Goal: Task Accomplishment & Management: Use online tool/utility

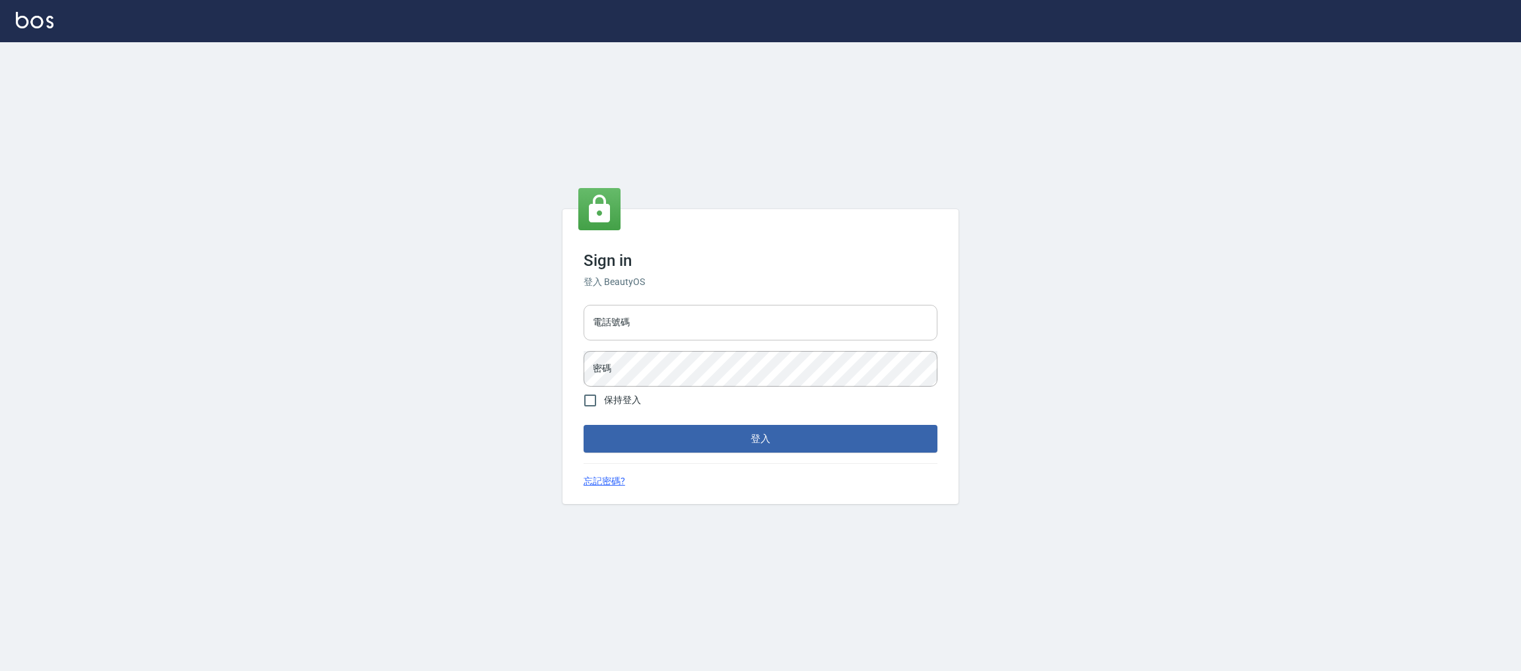
drag, startPoint x: 0, startPoint y: 0, endPoint x: 739, endPoint y: 319, distance: 805.2
click at [739, 319] on input "電話號碼" at bounding box center [761, 323] width 354 height 36
type input "0225158181"
click at [696, 330] on input "0225158181" at bounding box center [761, 323] width 354 height 36
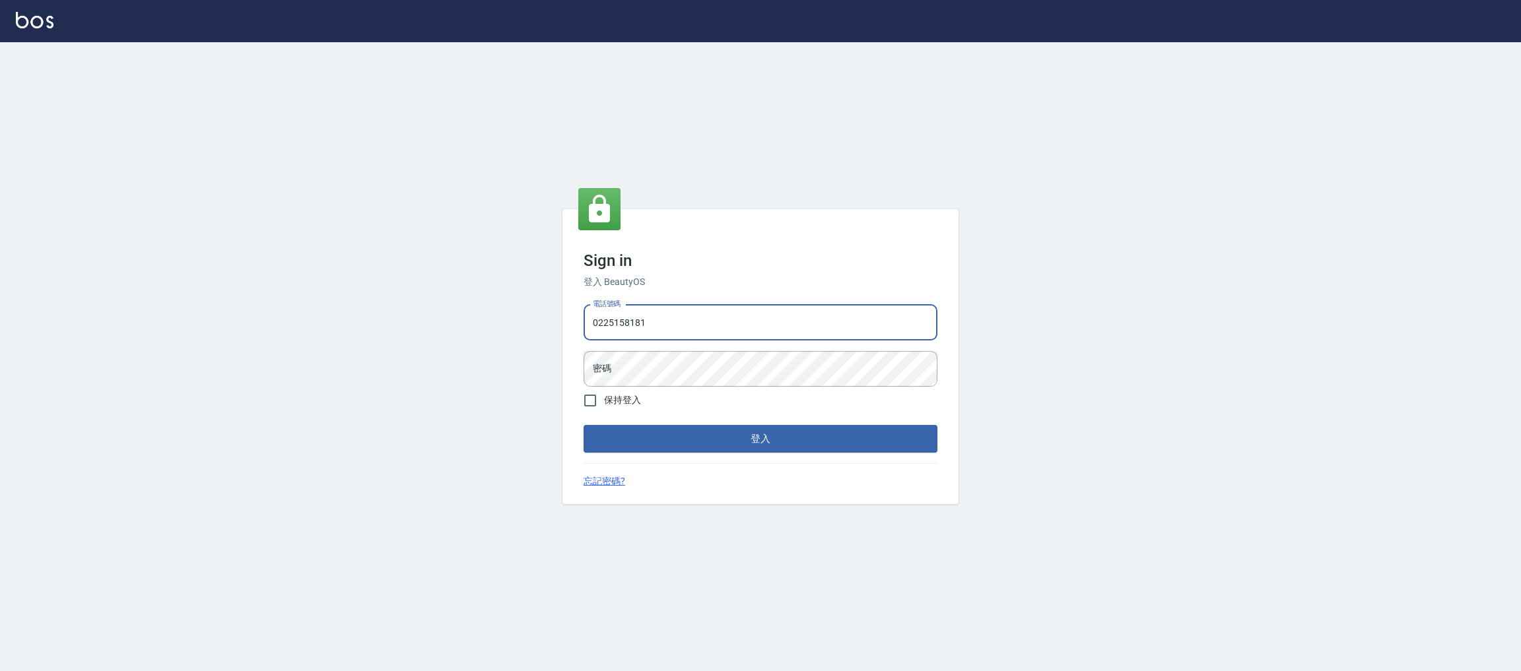
click at [696, 330] on input "0225158181" at bounding box center [761, 323] width 354 height 36
click at [679, 329] on input "電話號碼" at bounding box center [761, 323] width 354 height 36
type input "0981921116"
click at [584, 425] on button "登入" at bounding box center [761, 439] width 354 height 28
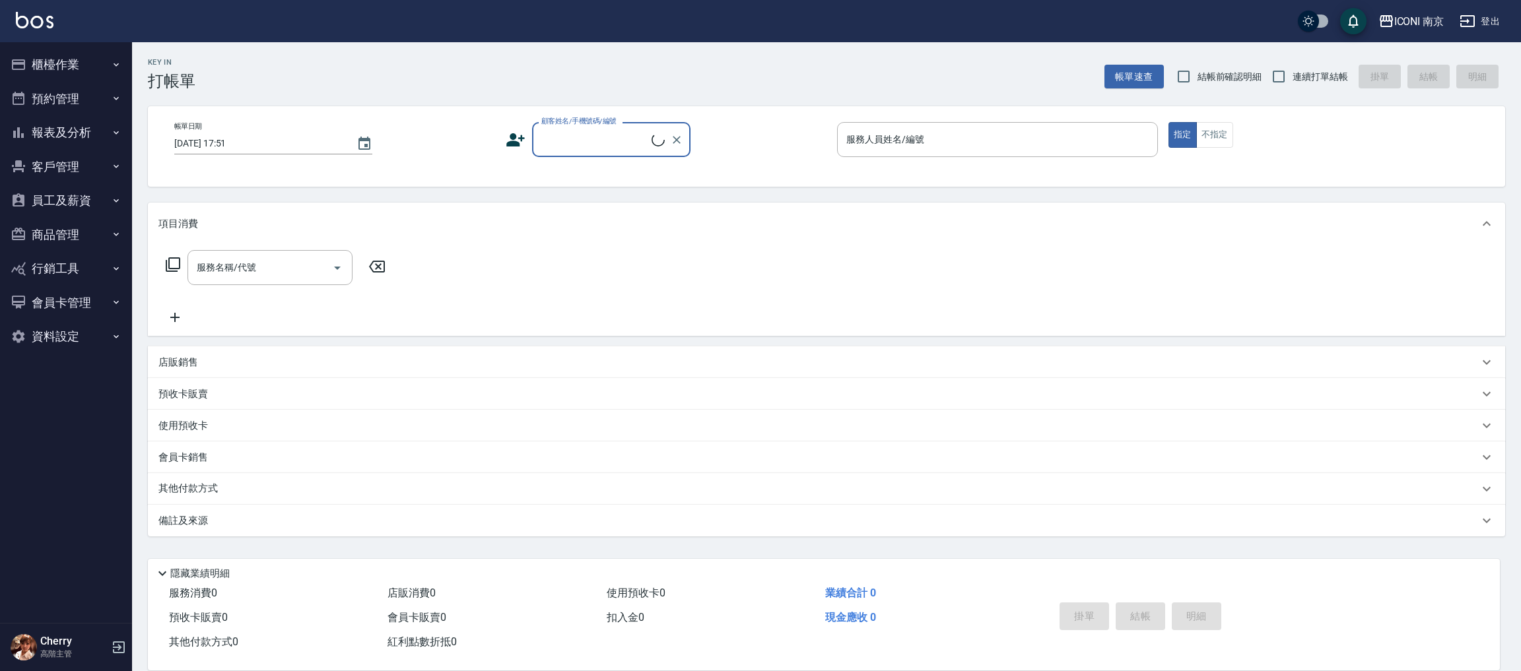
click at [70, 57] on button "櫃檯作業" at bounding box center [65, 65] width 121 height 34
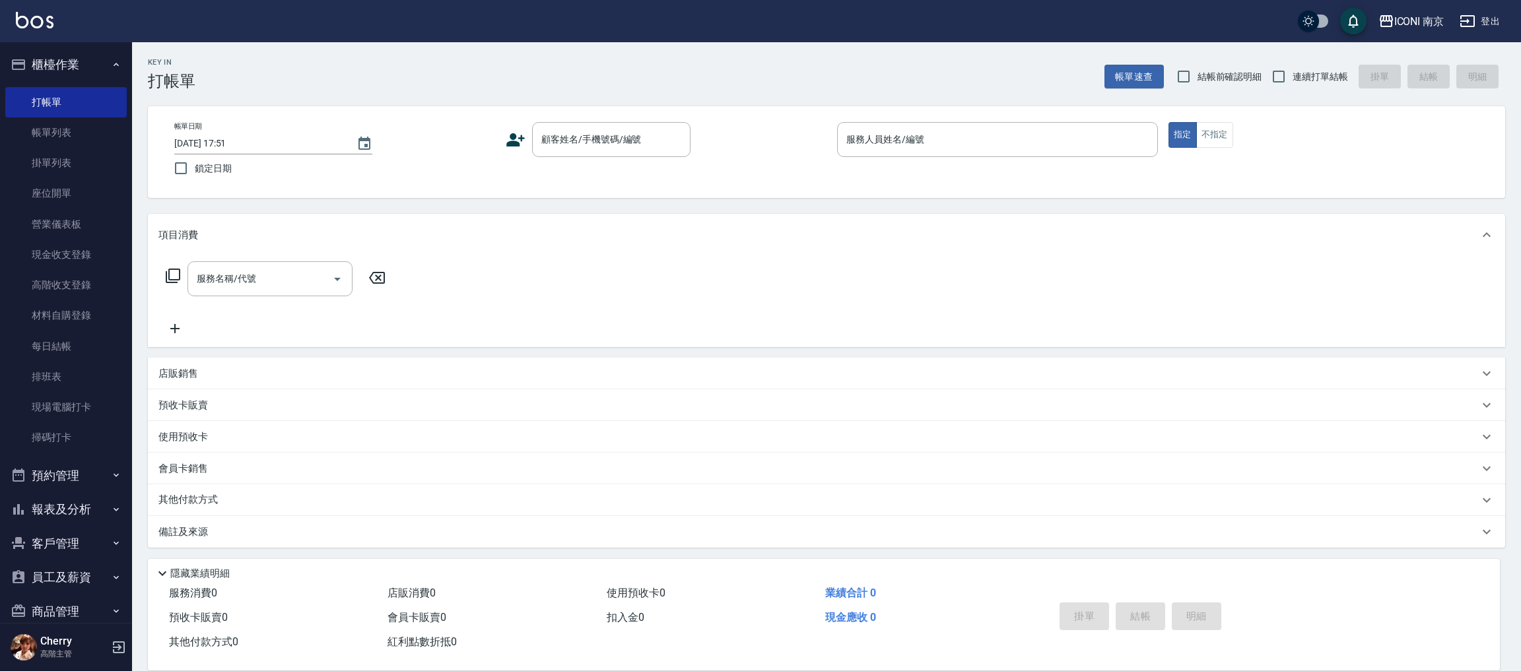
click at [524, 140] on icon at bounding box center [516, 140] width 20 height 20
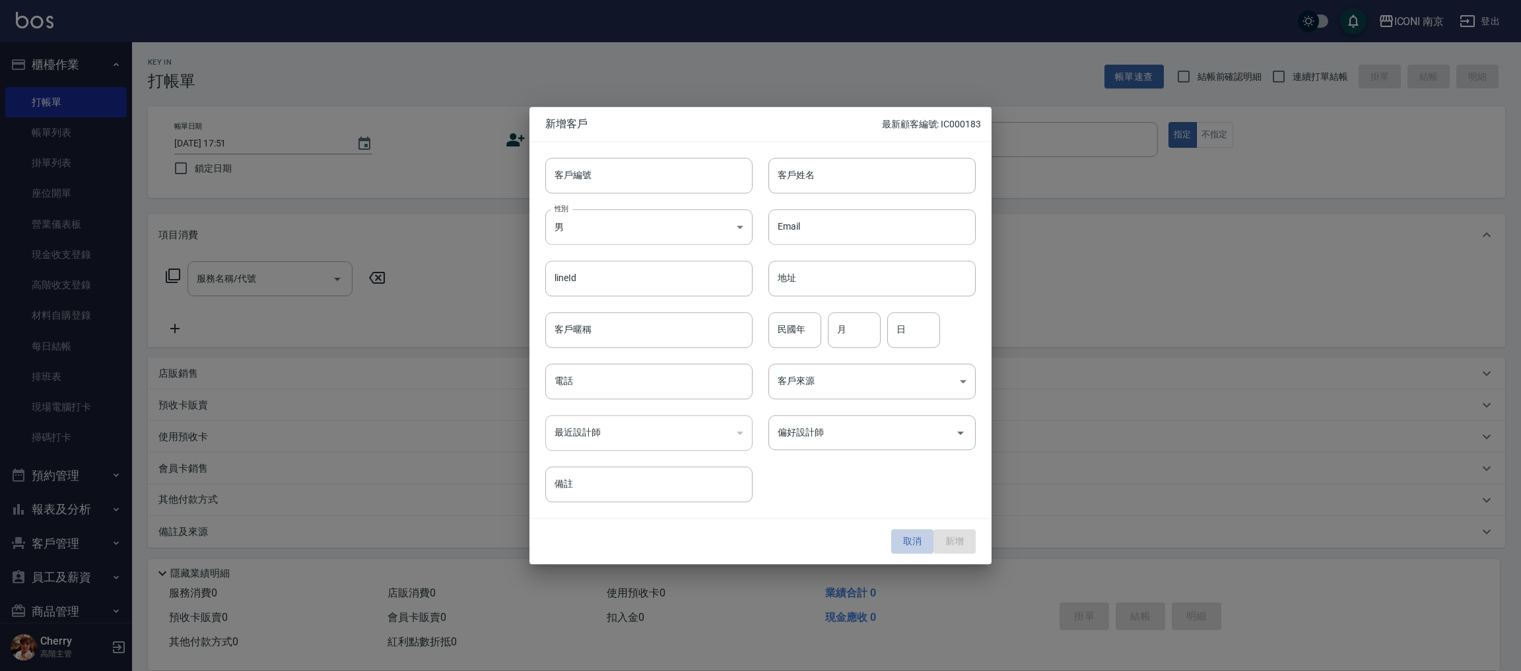
click at [904, 550] on button "取消" at bounding box center [912, 542] width 42 height 24
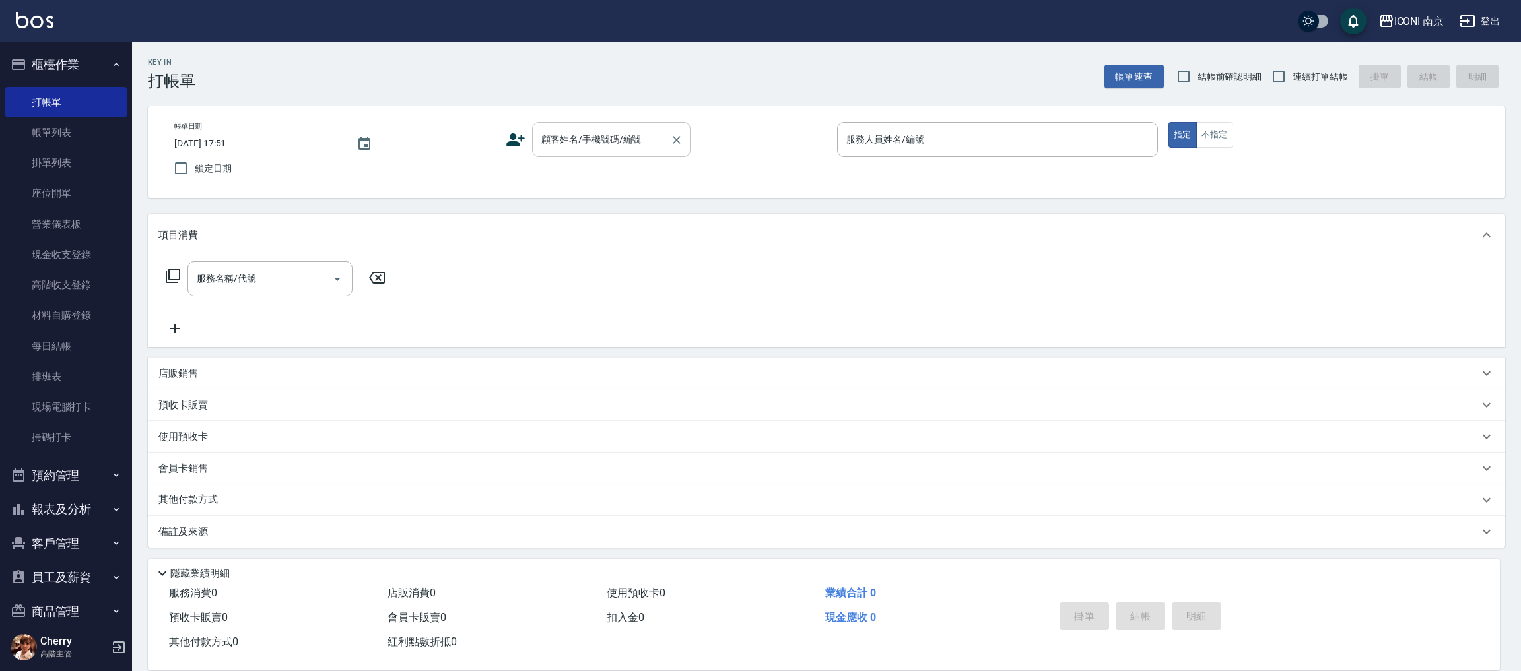
click at [623, 136] on div "顧客姓名/手機號碼/編號 顧客姓名/手機號碼/編號" at bounding box center [611, 139] width 158 height 35
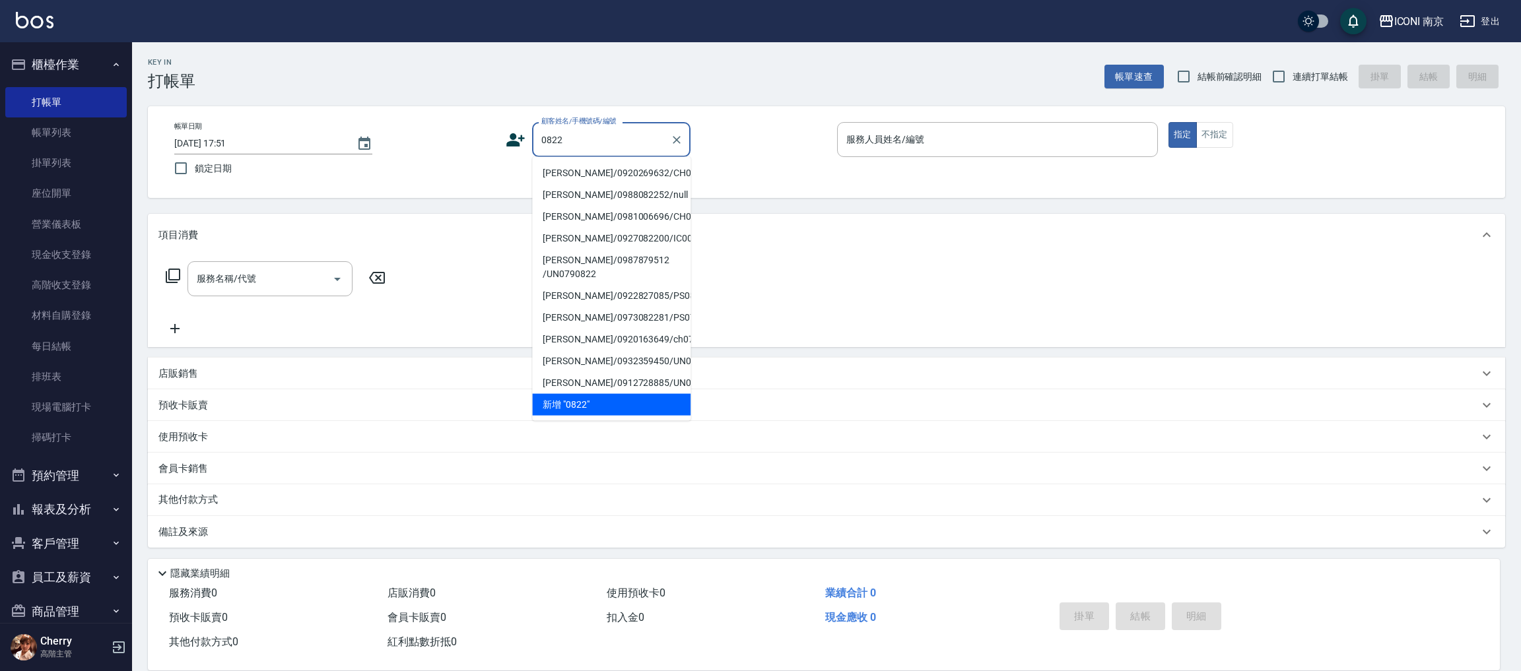
click at [611, 180] on li "[PERSON_NAME]/0920269632/CH0000822" at bounding box center [611, 173] width 158 height 22
type input "[PERSON_NAME]/0920269632/CH0000822"
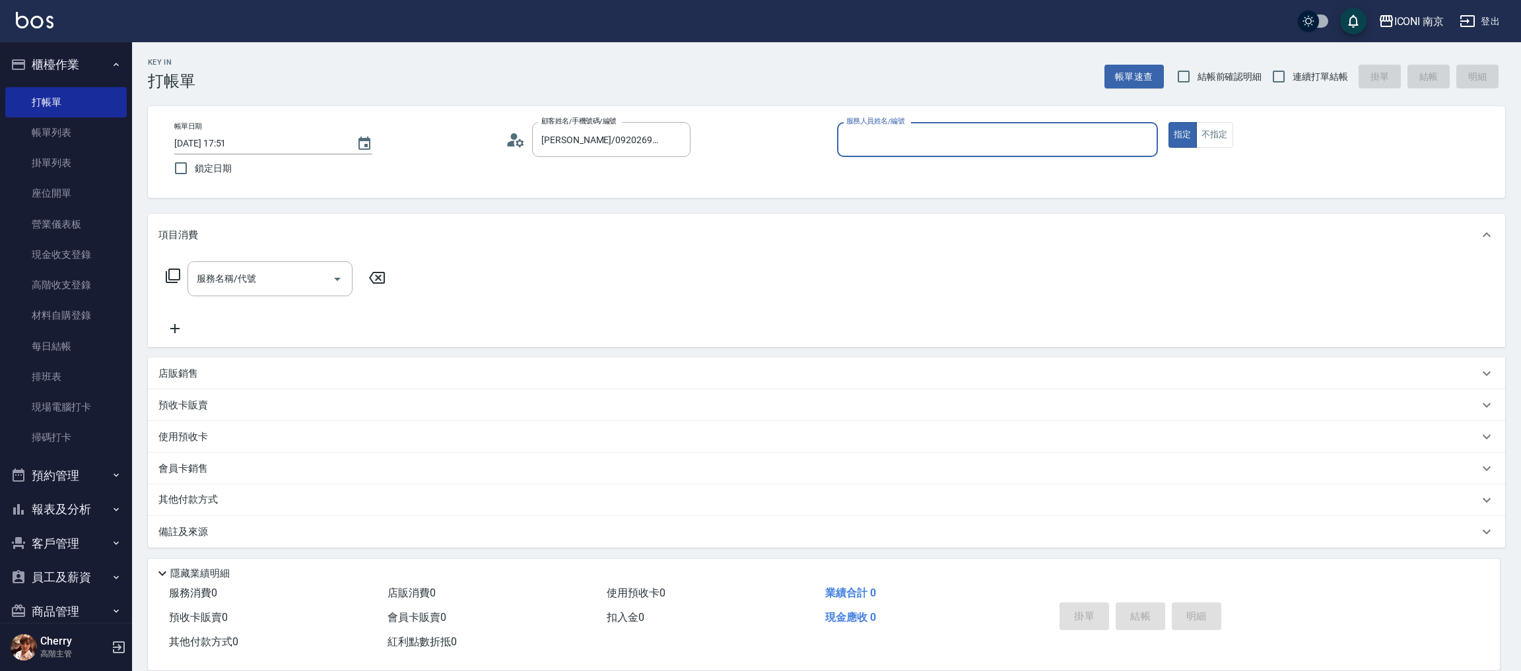
type input "Cherry-6"
click at [1299, 67] on label "連續打單結帳" at bounding box center [1306, 77] width 83 height 28
click at [1293, 67] on input "連續打單結帳" at bounding box center [1279, 77] width 28 height 28
checkbox input "true"
click at [173, 277] on icon at bounding box center [173, 276] width 16 height 16
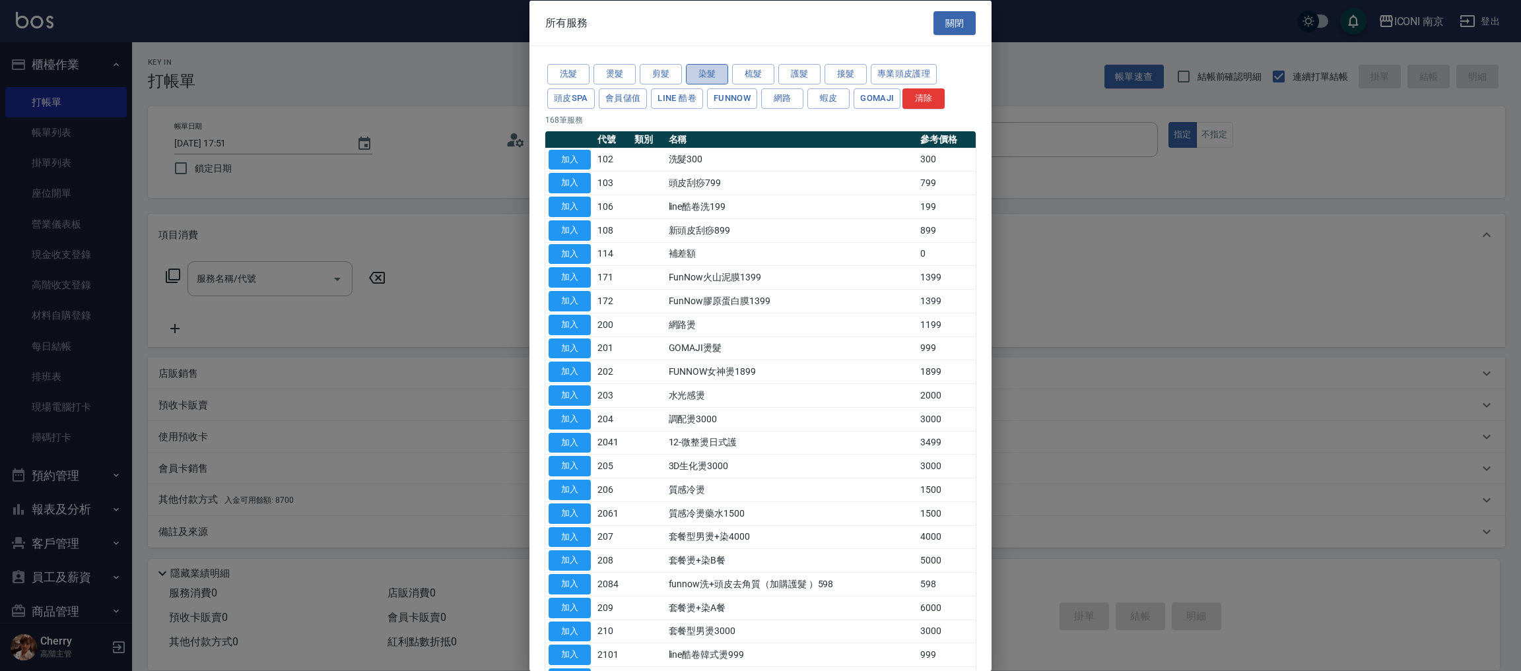
click at [716, 72] on button "染髮" at bounding box center [707, 74] width 42 height 20
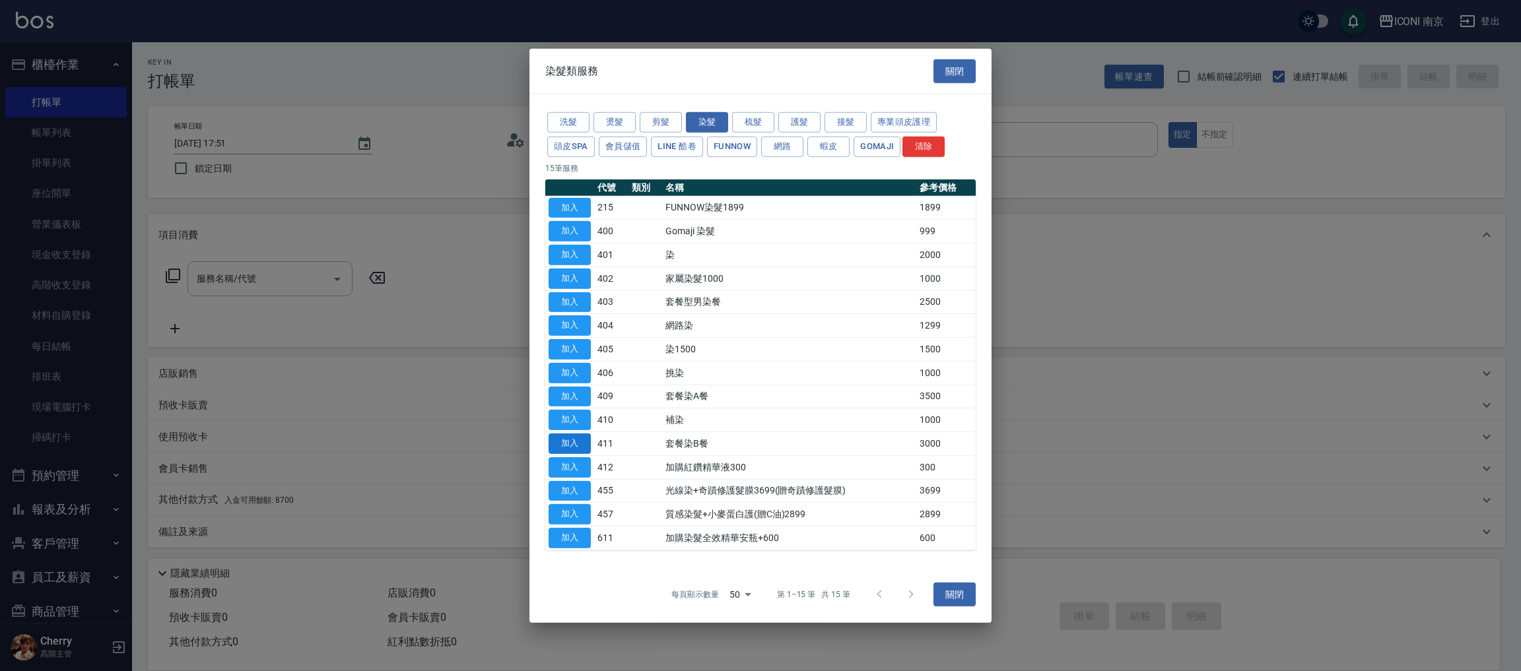
click at [575, 444] on button "加入" at bounding box center [570, 444] width 42 height 20
type input "套餐染B餐(411)"
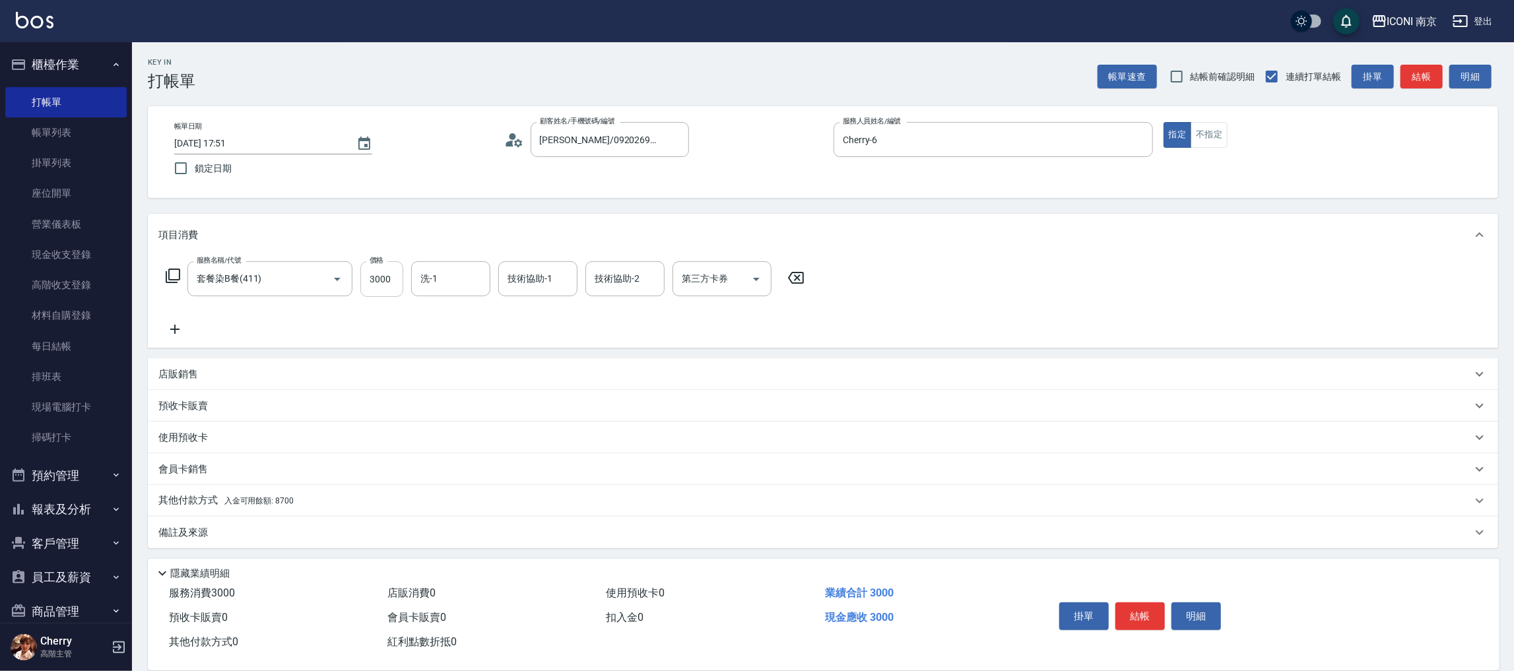
click at [395, 294] on input "3000" at bounding box center [381, 279] width 43 height 36
type input "4800"
type input "Cherry-6"
click at [477, 279] on icon "Clear" at bounding box center [476, 279] width 13 height 13
click at [170, 271] on icon at bounding box center [173, 276] width 16 height 16
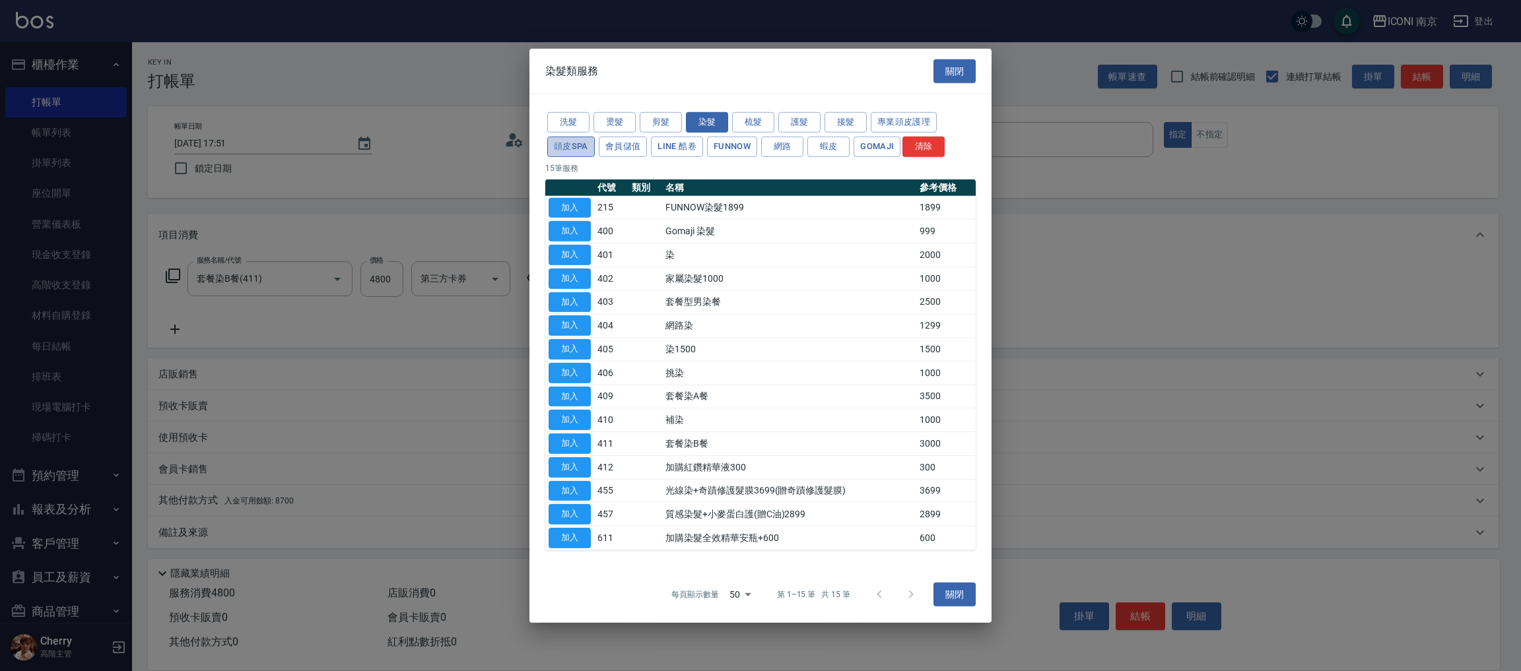
click at [588, 144] on button "頭皮SPA" at bounding box center [571, 147] width 48 height 20
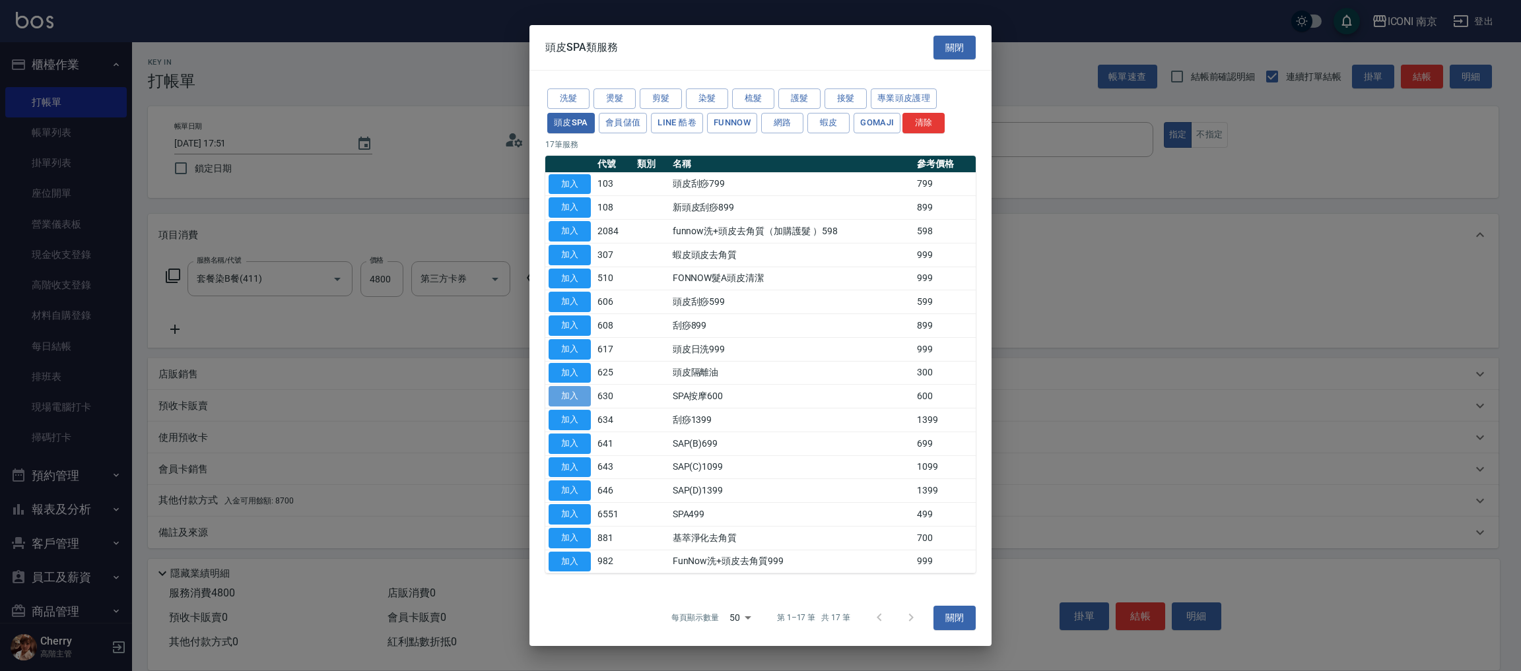
click at [573, 395] on button "加入" at bounding box center [570, 396] width 42 height 20
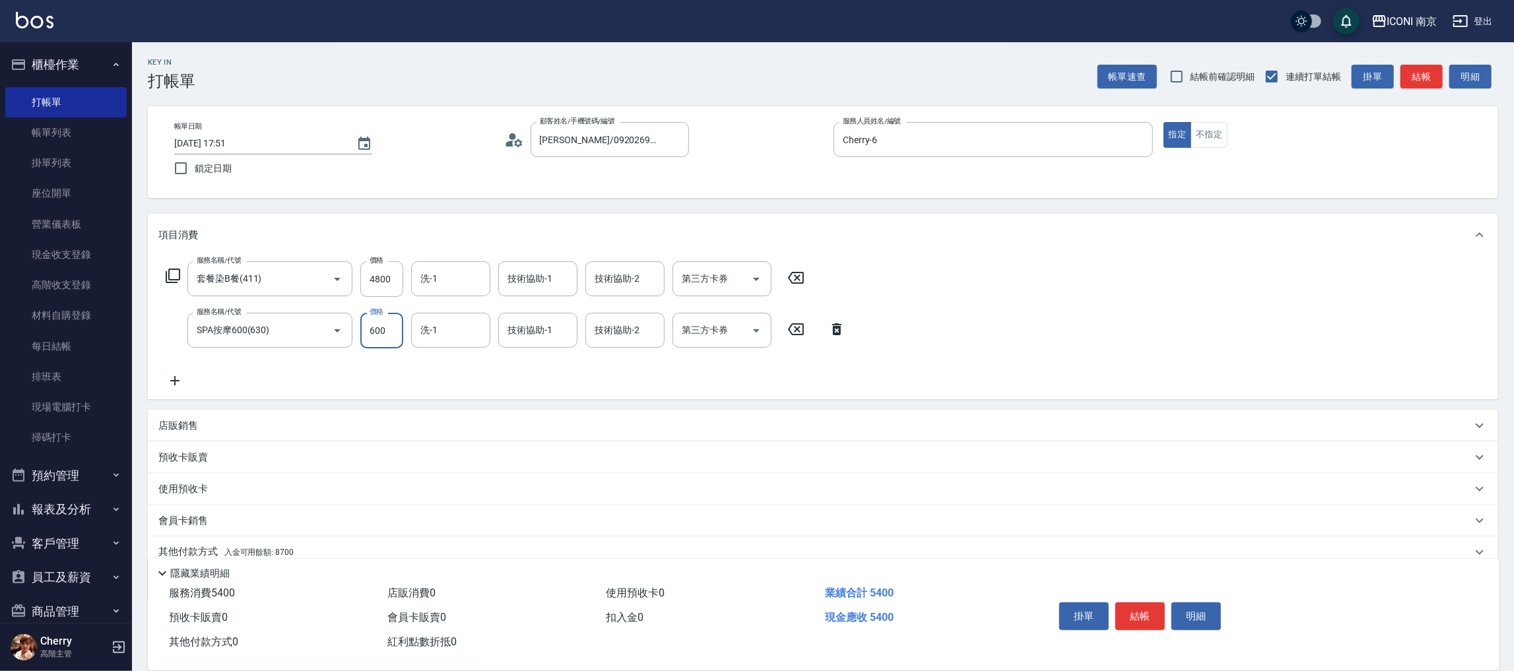
click at [382, 325] on input "600" at bounding box center [381, 331] width 43 height 36
type input "800"
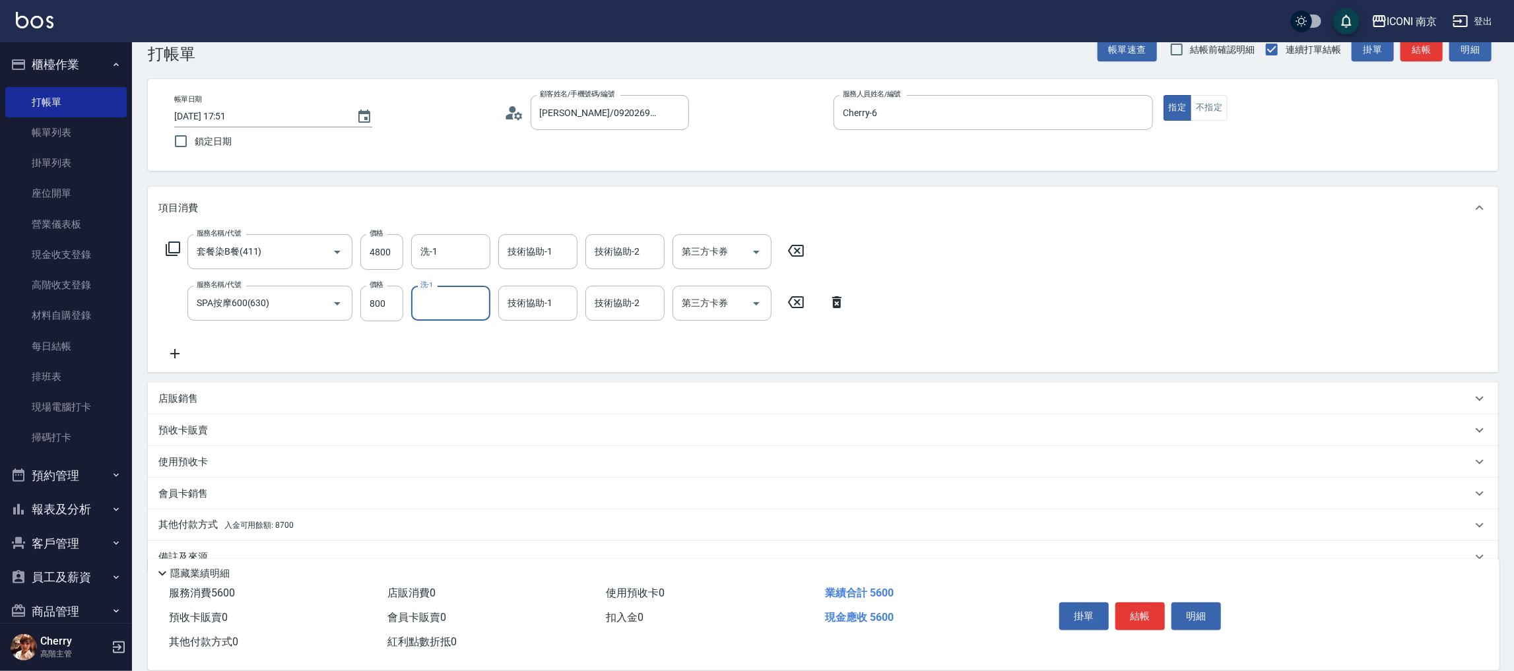
scroll to position [52, 0]
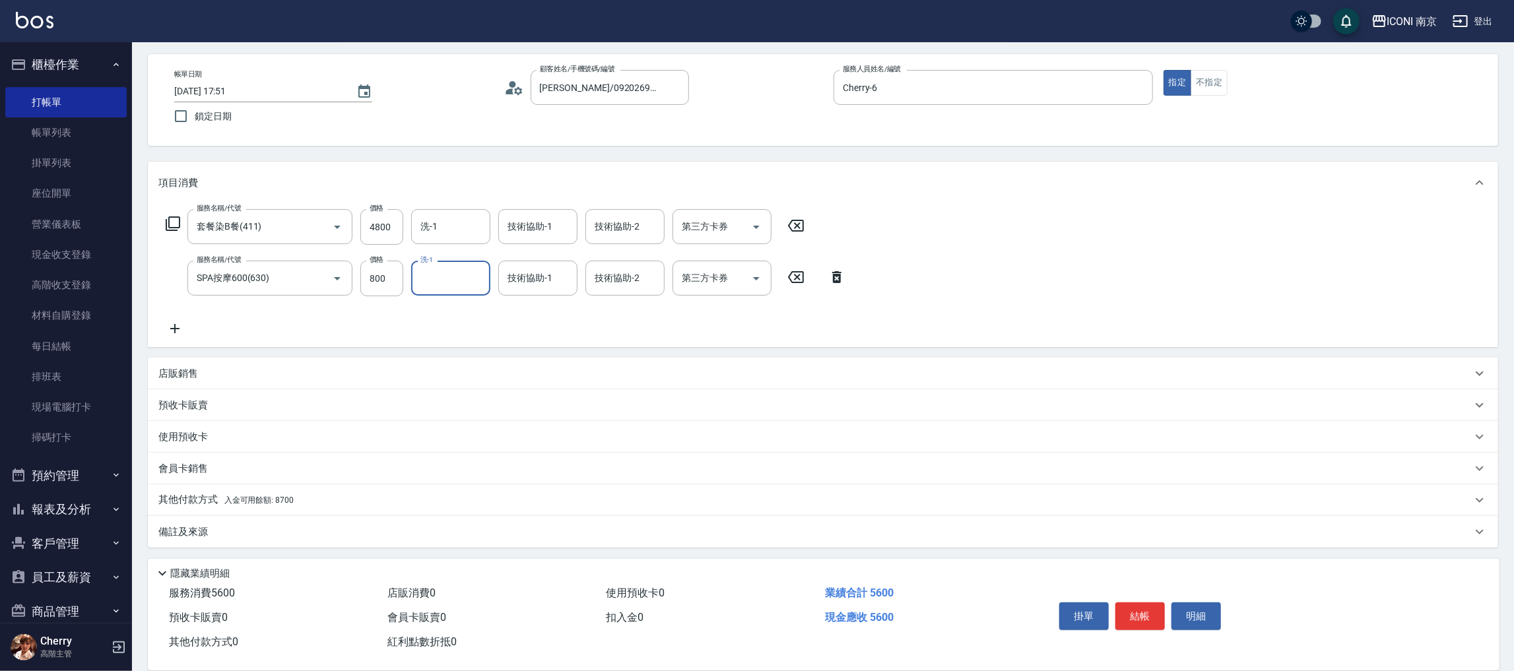
click at [253, 532] on div "備註及來源" at bounding box center [815, 533] width 1314 height 14
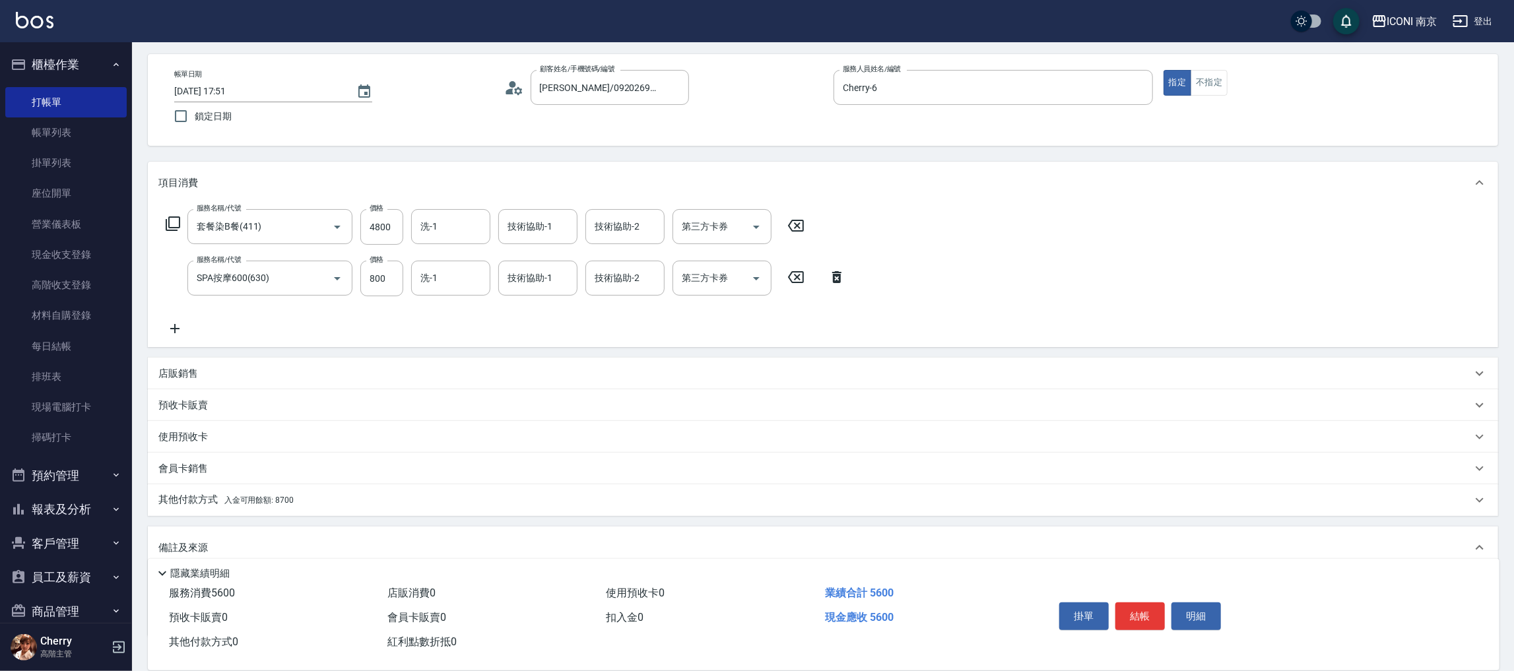
scroll to position [141, 0]
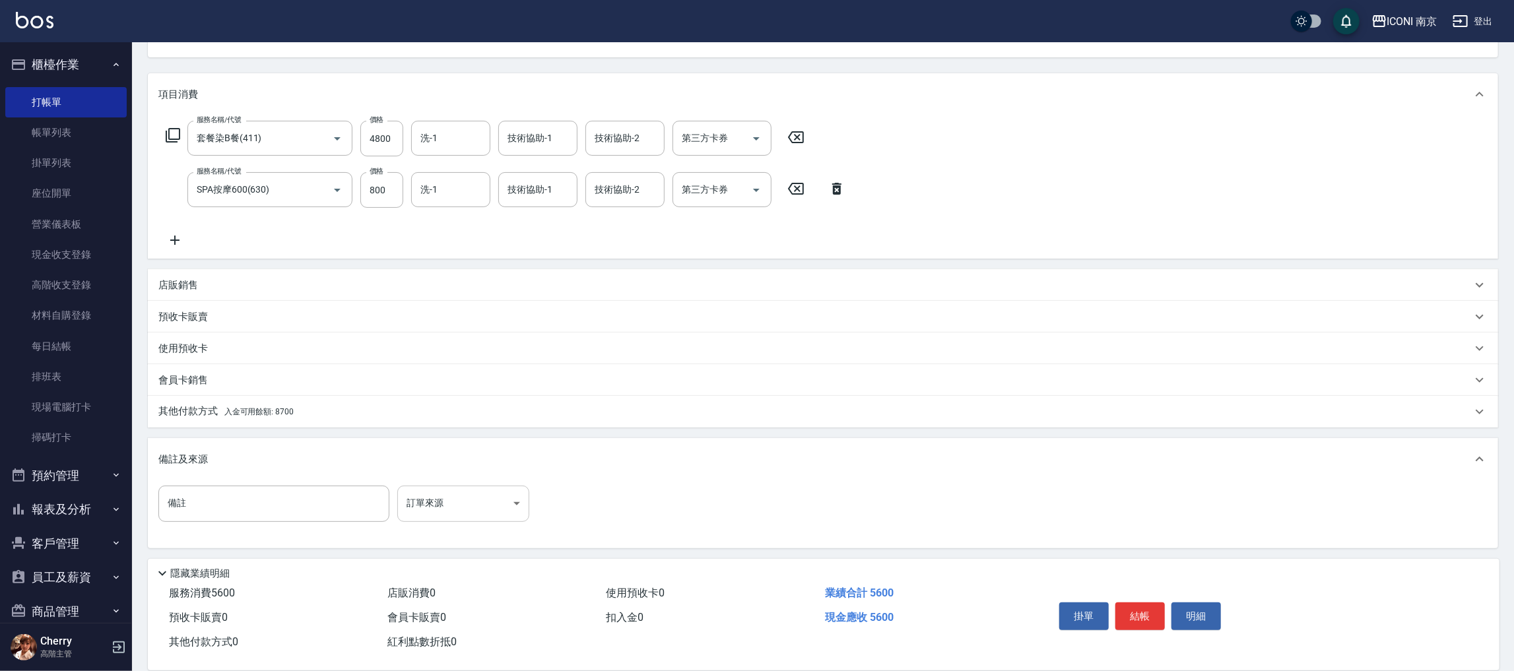
click at [461, 492] on body "ICONI 南京 登出 櫃檯作業 打帳單 帳單列表 掛單列表 座位開單 營業儀表板 現金收支登錄 高階收支登錄 材料自購登錄 每日結帳 排班表 現場電腦打卡 …" at bounding box center [757, 265] width 1514 height 813
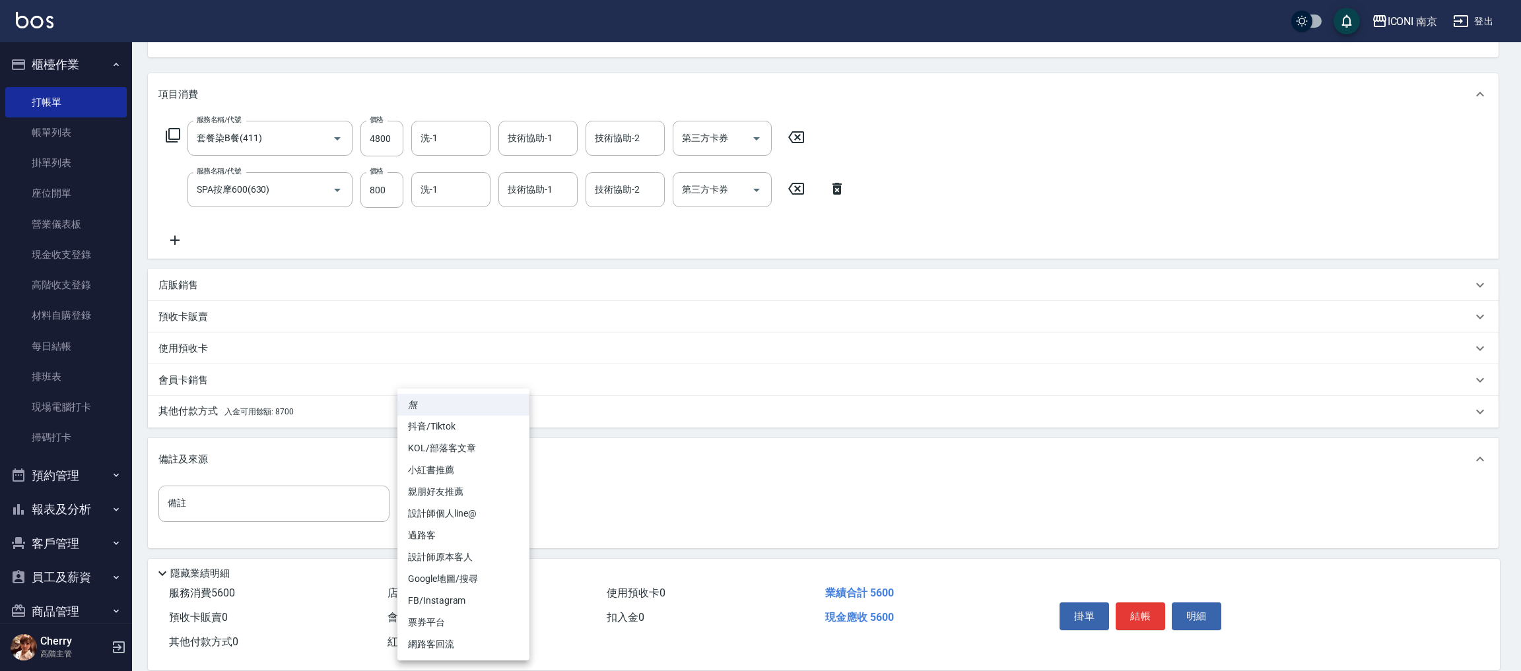
click at [470, 556] on li "設計師原本客人" at bounding box center [463, 558] width 132 height 22
type input "設計師原本客人"
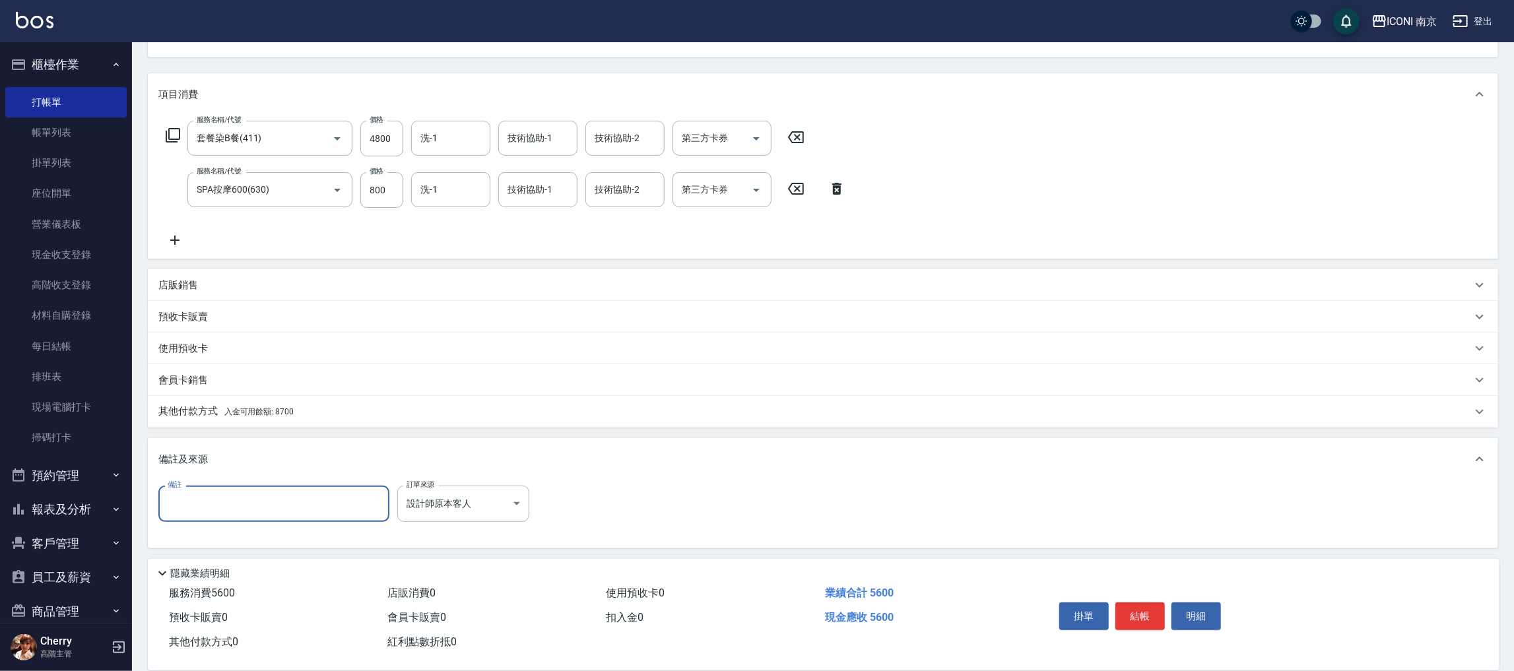
click at [261, 501] on input "備註" at bounding box center [273, 504] width 231 height 36
click at [220, 412] on p "其他付款方式 入金可用餘額: 8700" at bounding box center [225, 412] width 135 height 15
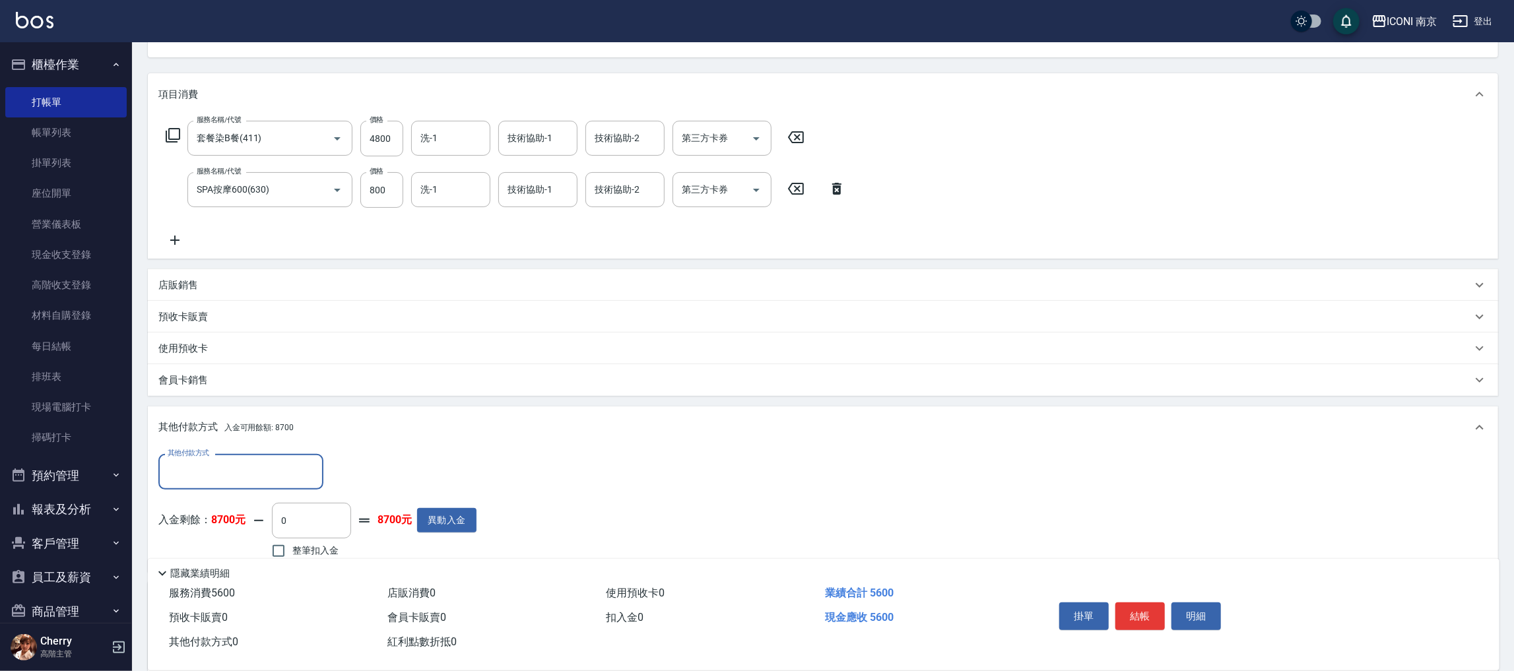
scroll to position [0, 0]
drag, startPoint x: 244, startPoint y: 494, endPoint x: 241, endPoint y: 485, distance: 9.8
click at [242, 494] on div "其他付款方式 其他付款方式 入金剩餘： 8700元 0 ​ 整筆扣入金 8700元 異動入金" at bounding box center [317, 508] width 318 height 108
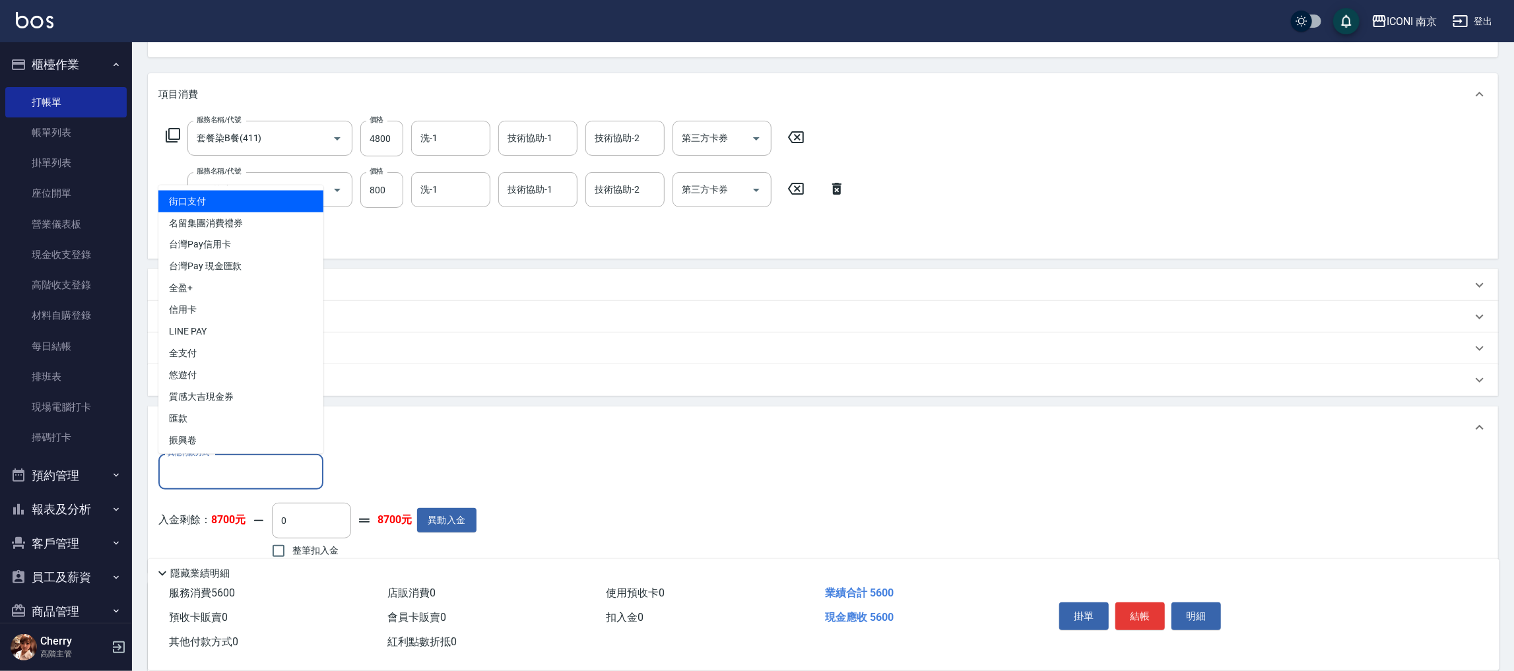
click at [238, 481] on input "其他付款方式" at bounding box center [240, 471] width 153 height 23
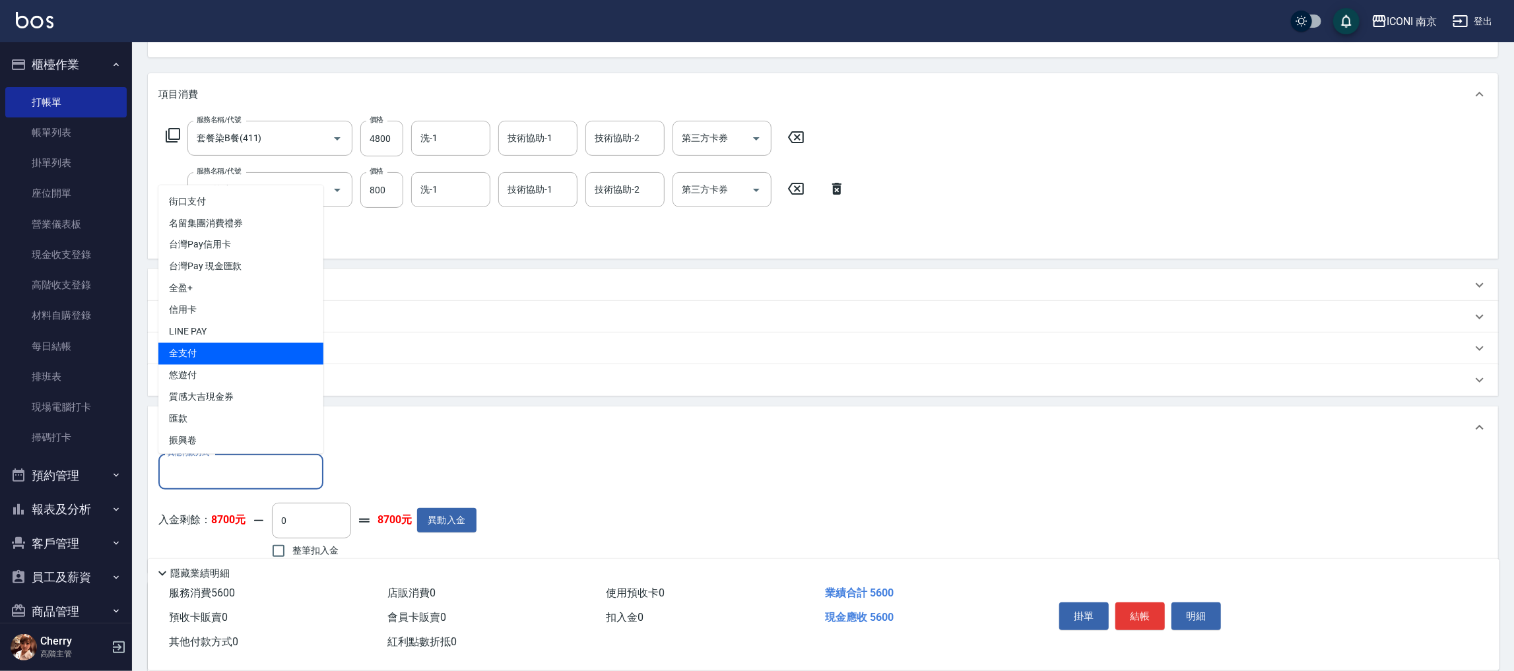
click at [234, 353] on span "全支付" at bounding box center [240, 354] width 165 height 22
type input "全支付"
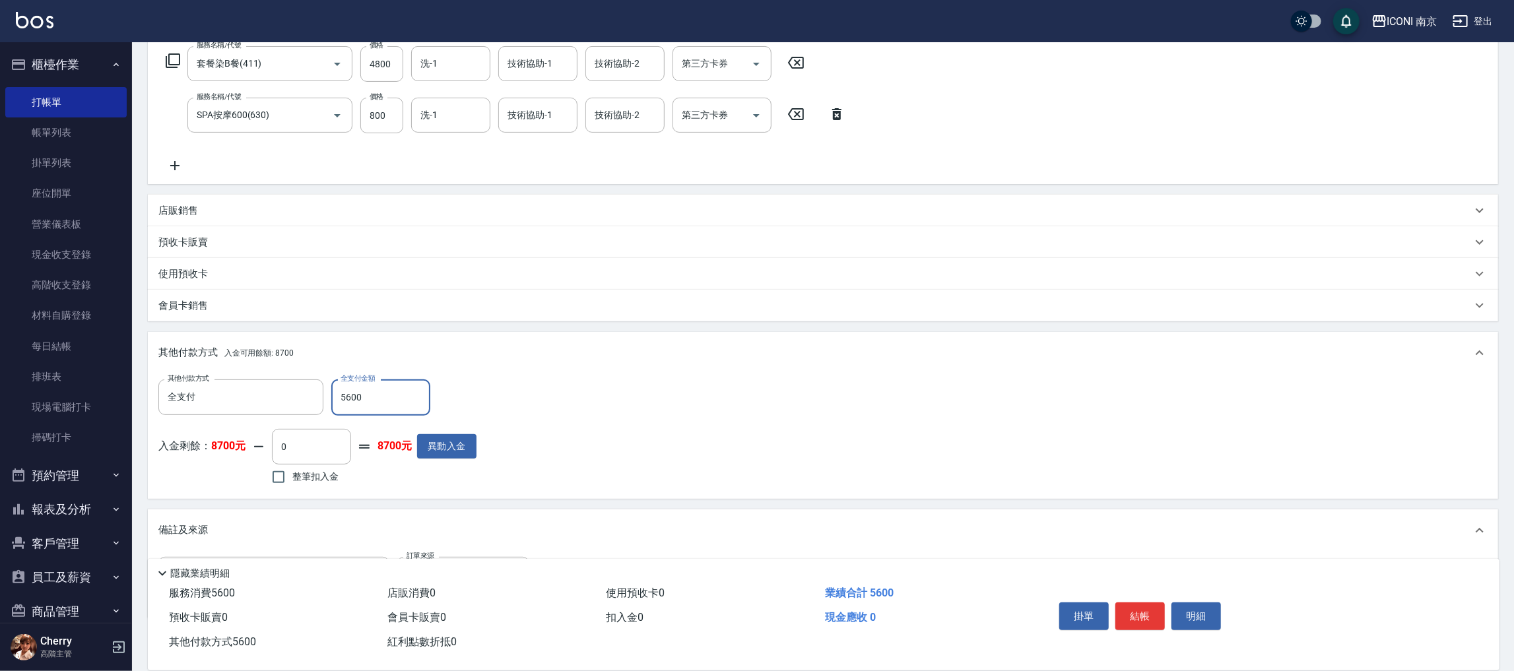
scroll to position [287, 0]
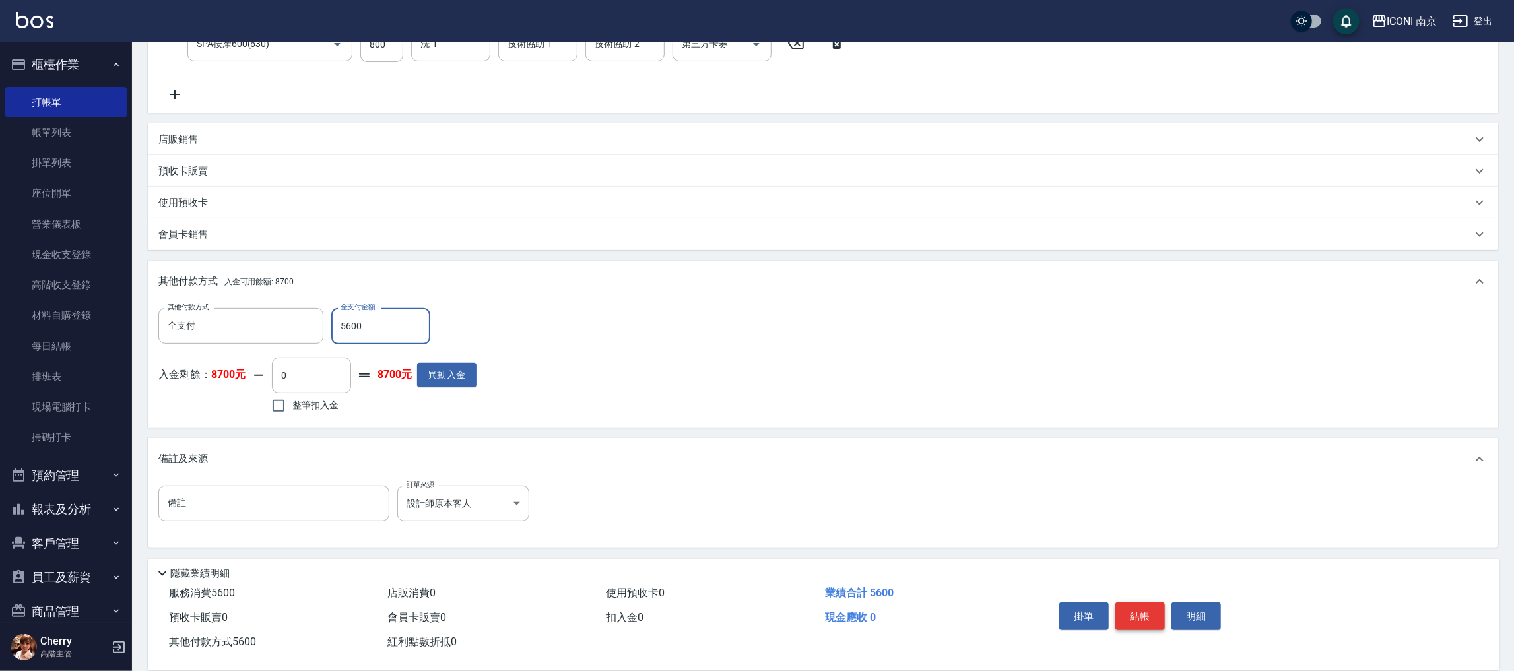
type input "5600"
click at [1132, 624] on button "結帳" at bounding box center [1141, 617] width 50 height 28
type input "[DATE] 17:52"
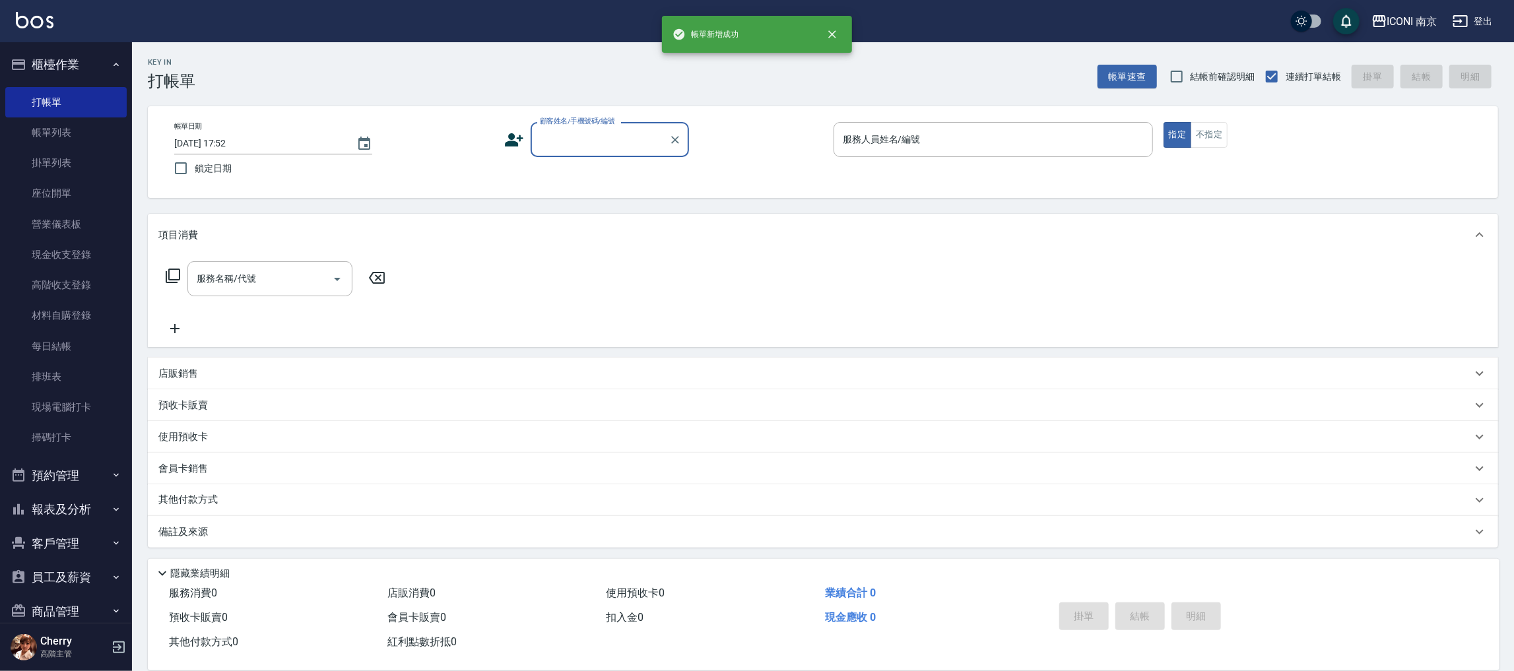
scroll to position [0, 0]
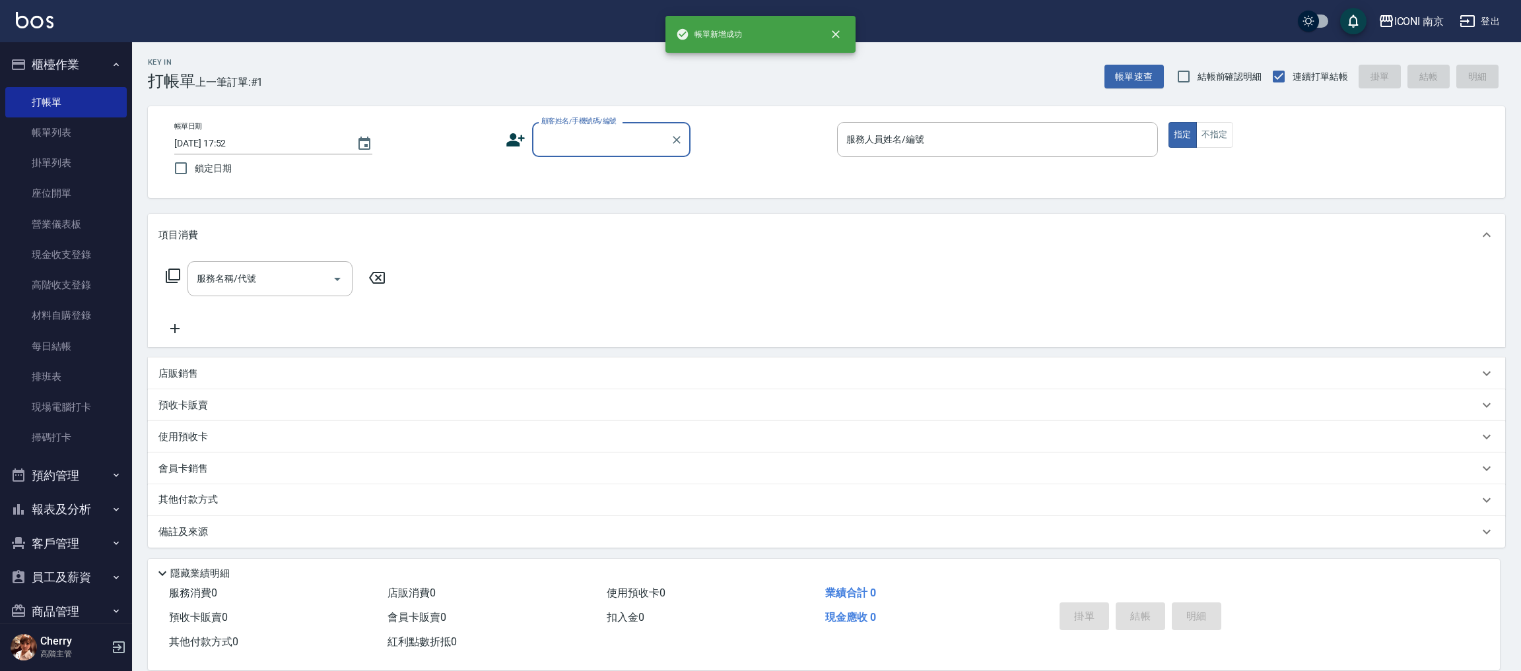
drag, startPoint x: 619, startPoint y: 143, endPoint x: 623, endPoint y: 135, distance: 8.3
click at [619, 142] on input "顧客姓名/手機號碼/編號" at bounding box center [601, 139] width 127 height 23
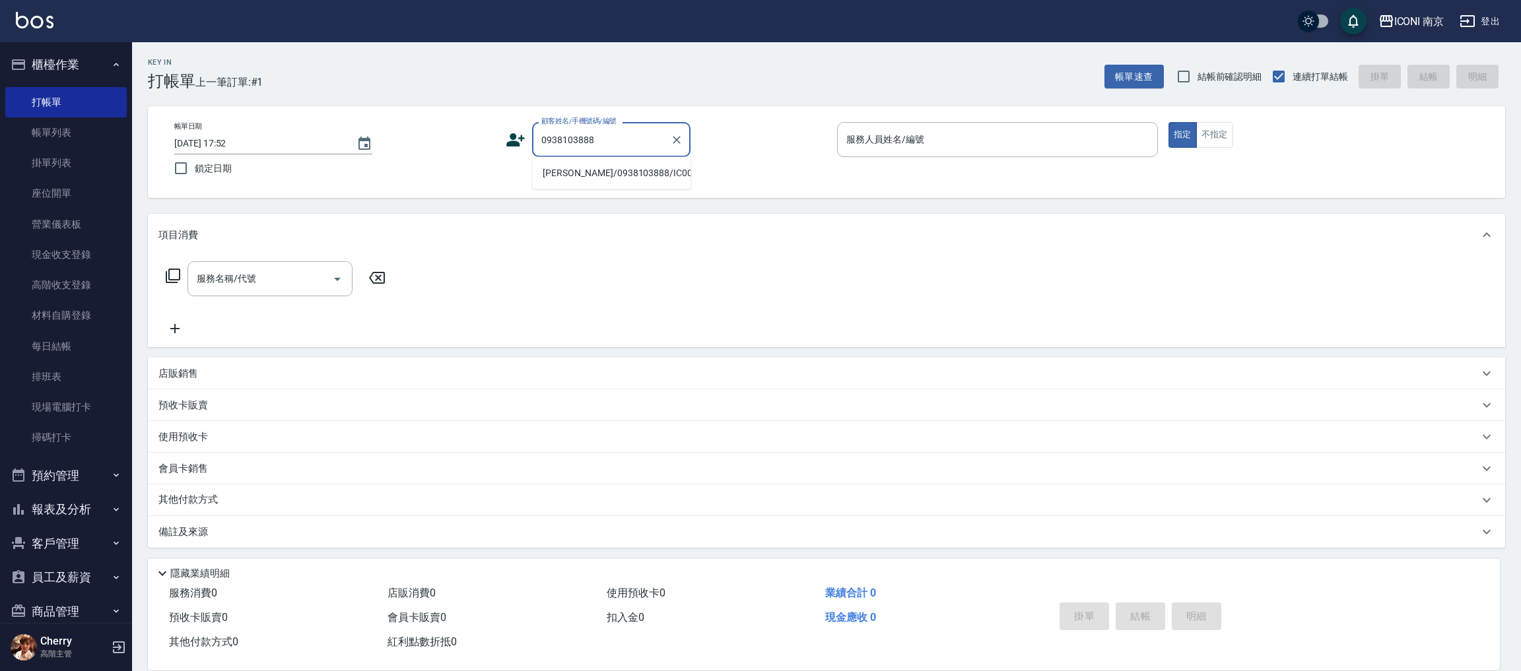
click at [632, 174] on li "[PERSON_NAME]/0938103888/IC0011" at bounding box center [611, 173] width 158 height 22
type input "[PERSON_NAME]/0938103888/IC0011"
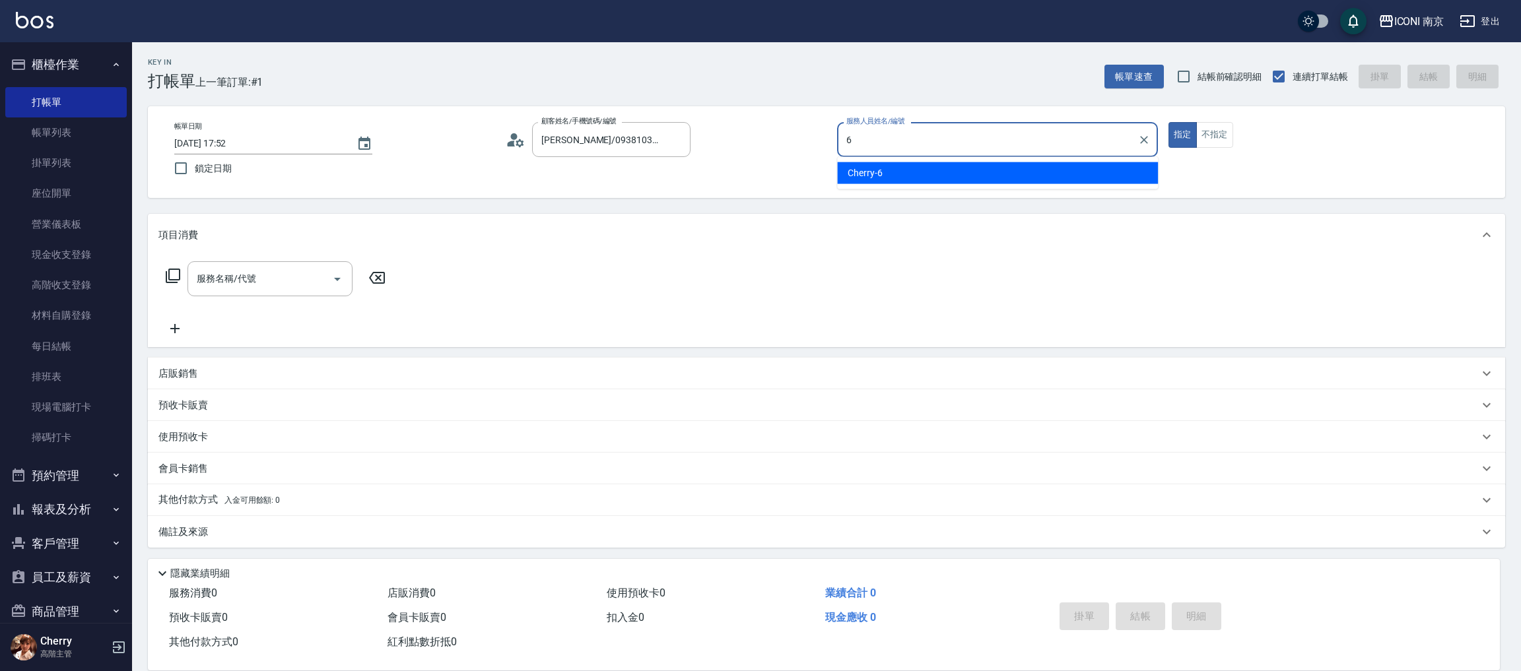
type input "Cherry-6"
type button "true"
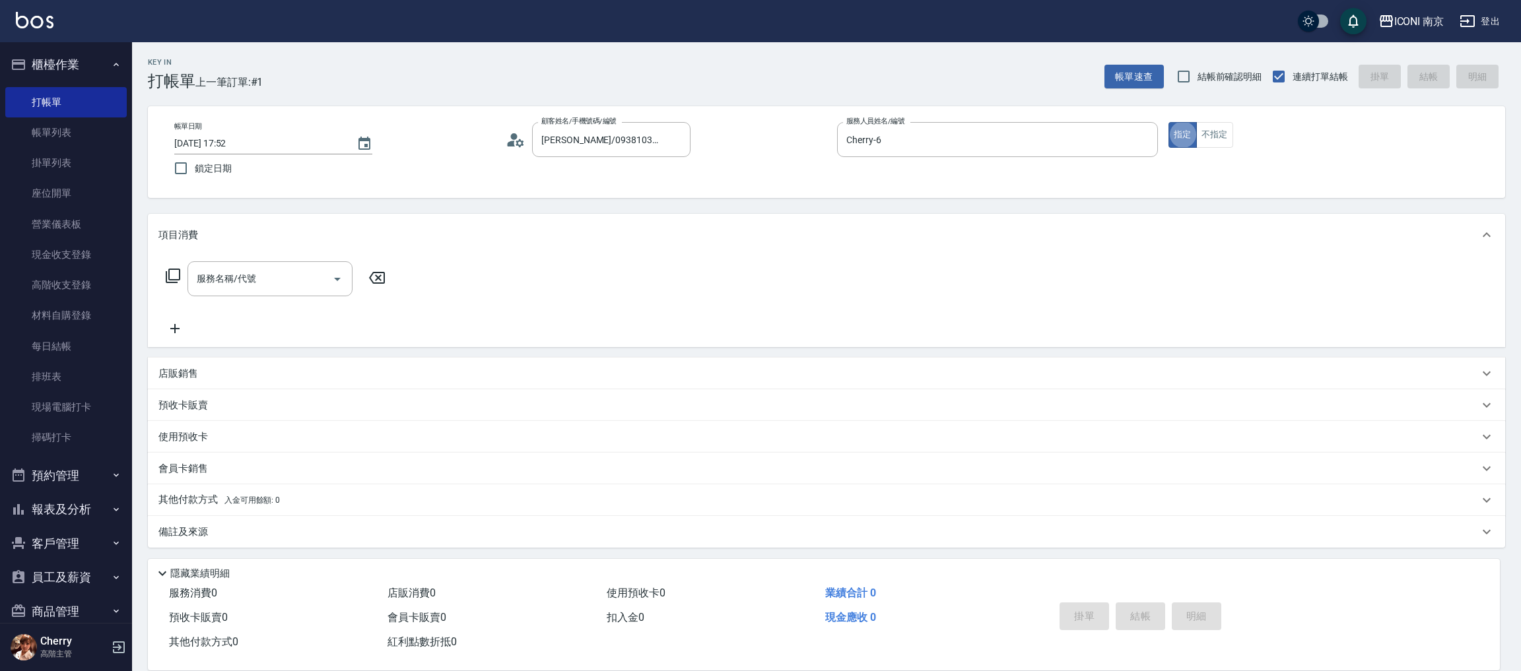
click at [1204, 152] on div "帳單日期 [DATE] 17:52 鎖定日期 顧客姓名/手機號碼/編號 [PERSON_NAME]/0938103888/IC0011 顧客姓名/手機號碼/編…" at bounding box center [827, 152] width 1326 height 60
click at [1211, 145] on button "不指定" at bounding box center [1214, 135] width 37 height 26
click at [177, 283] on icon at bounding box center [173, 276] width 15 height 15
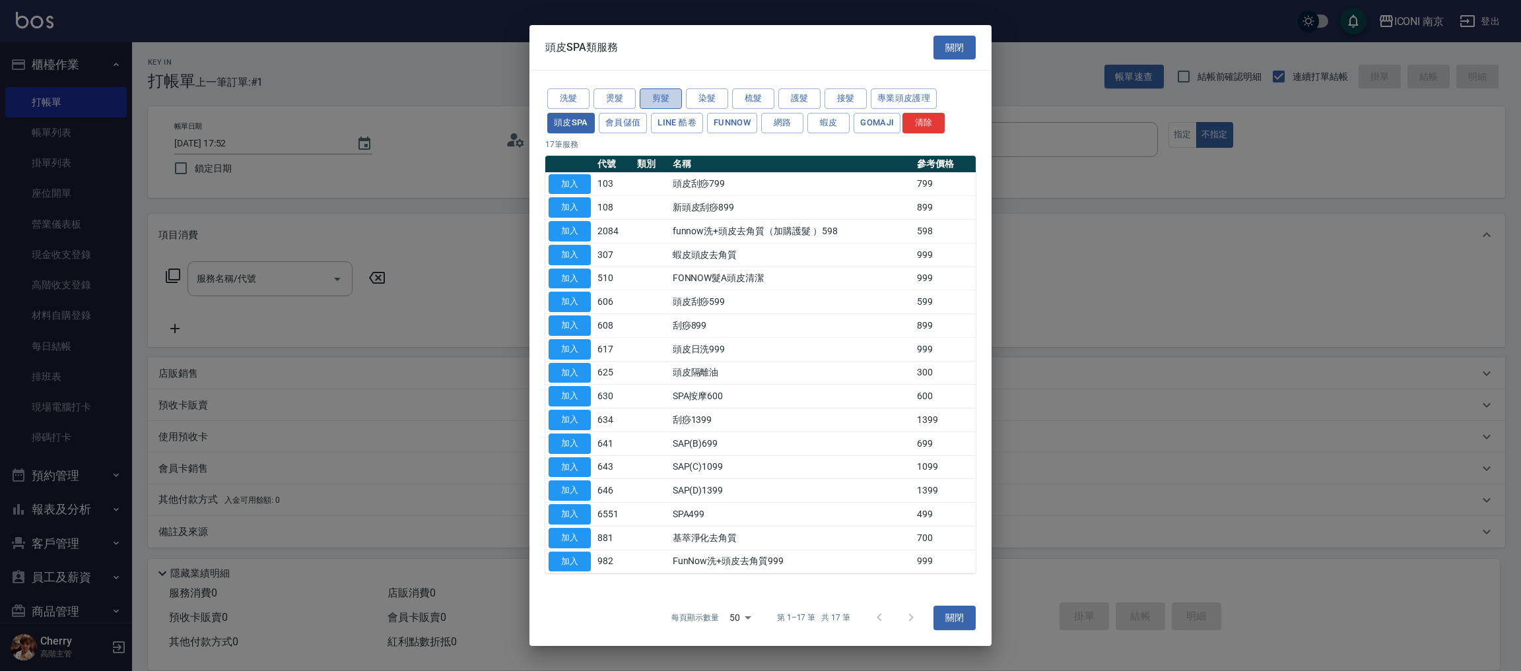
click at [656, 97] on button "剪髮" at bounding box center [661, 98] width 42 height 20
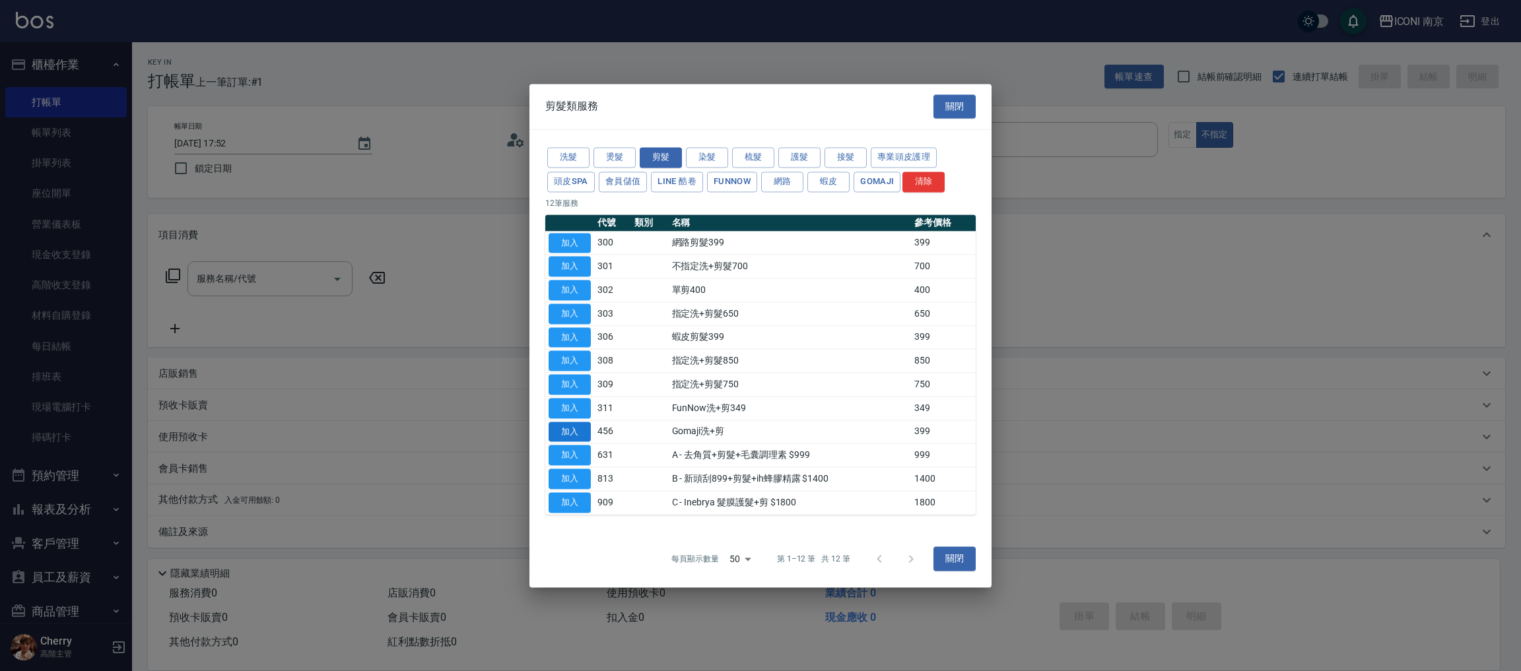
click at [562, 431] on button "加入" at bounding box center [570, 432] width 42 height 20
type input "Gomaji洗+剪(456)"
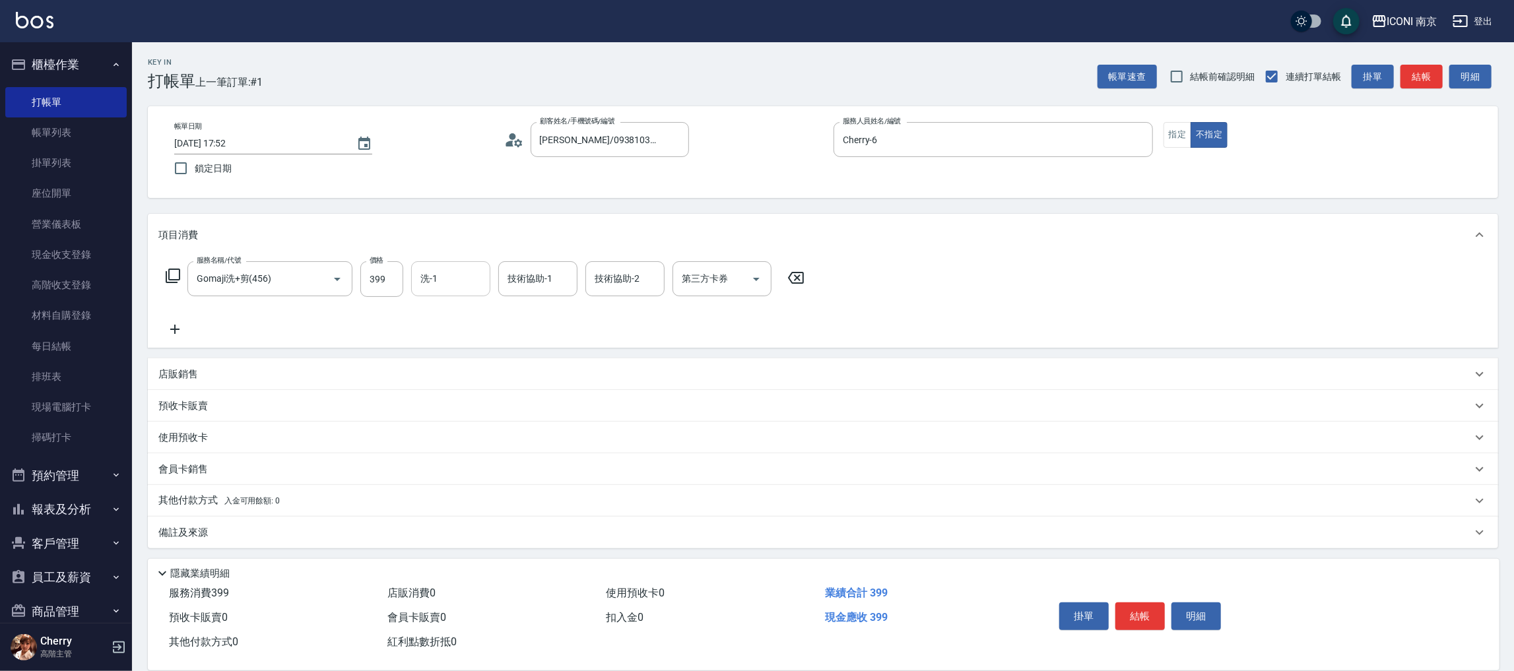
click at [434, 271] on input "洗-1" at bounding box center [450, 278] width 67 height 23
click at [391, 283] on input "399" at bounding box center [381, 279] width 43 height 36
type input "449"
type input "LORI-17"
click at [753, 281] on icon "Open" at bounding box center [757, 279] width 16 height 16
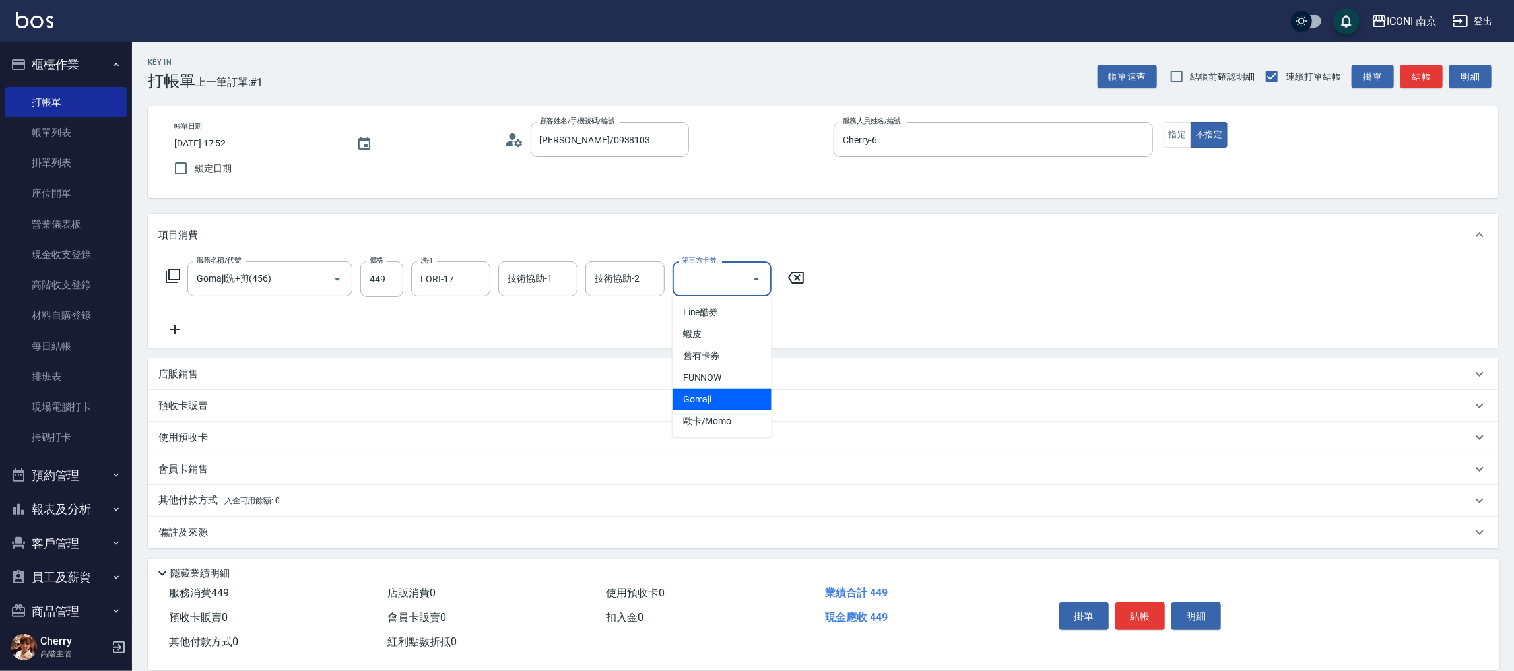
click at [728, 399] on span "Gomaji" at bounding box center [722, 400] width 99 height 22
type input "Gomaji"
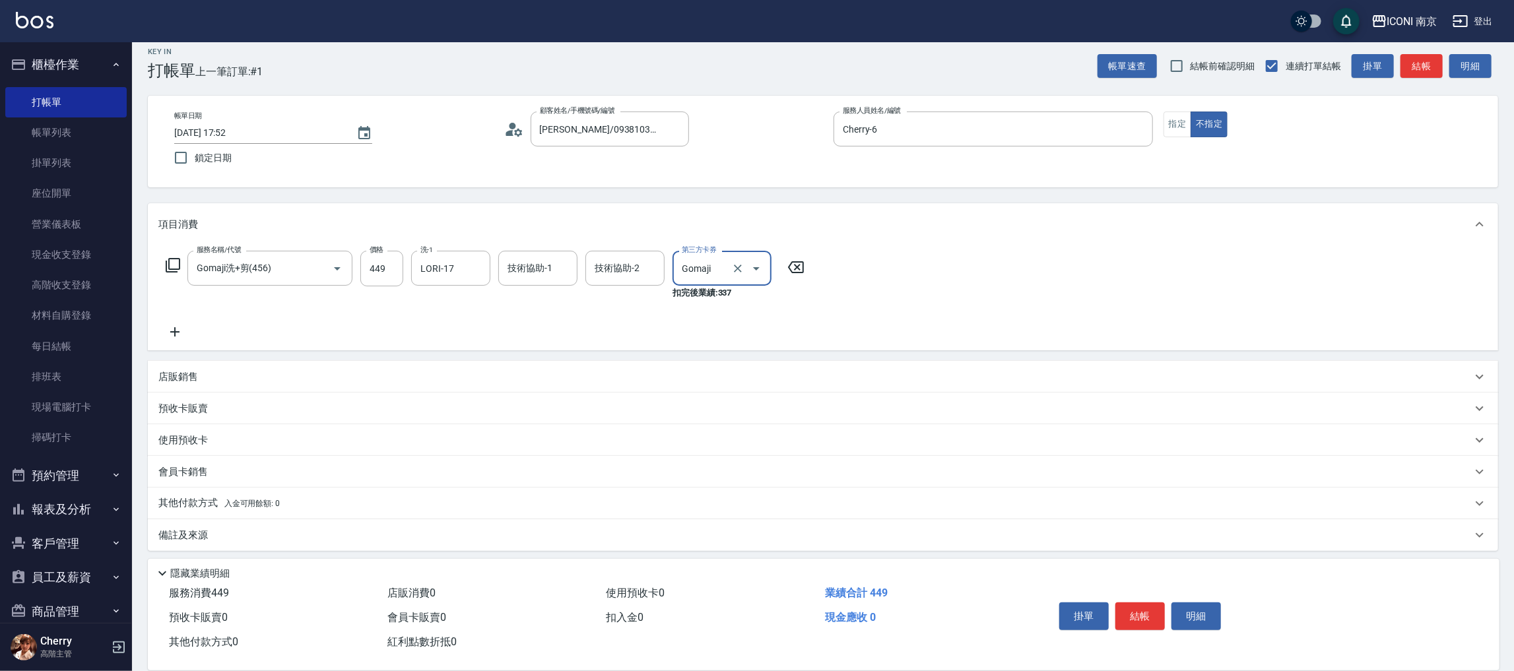
scroll to position [14, 0]
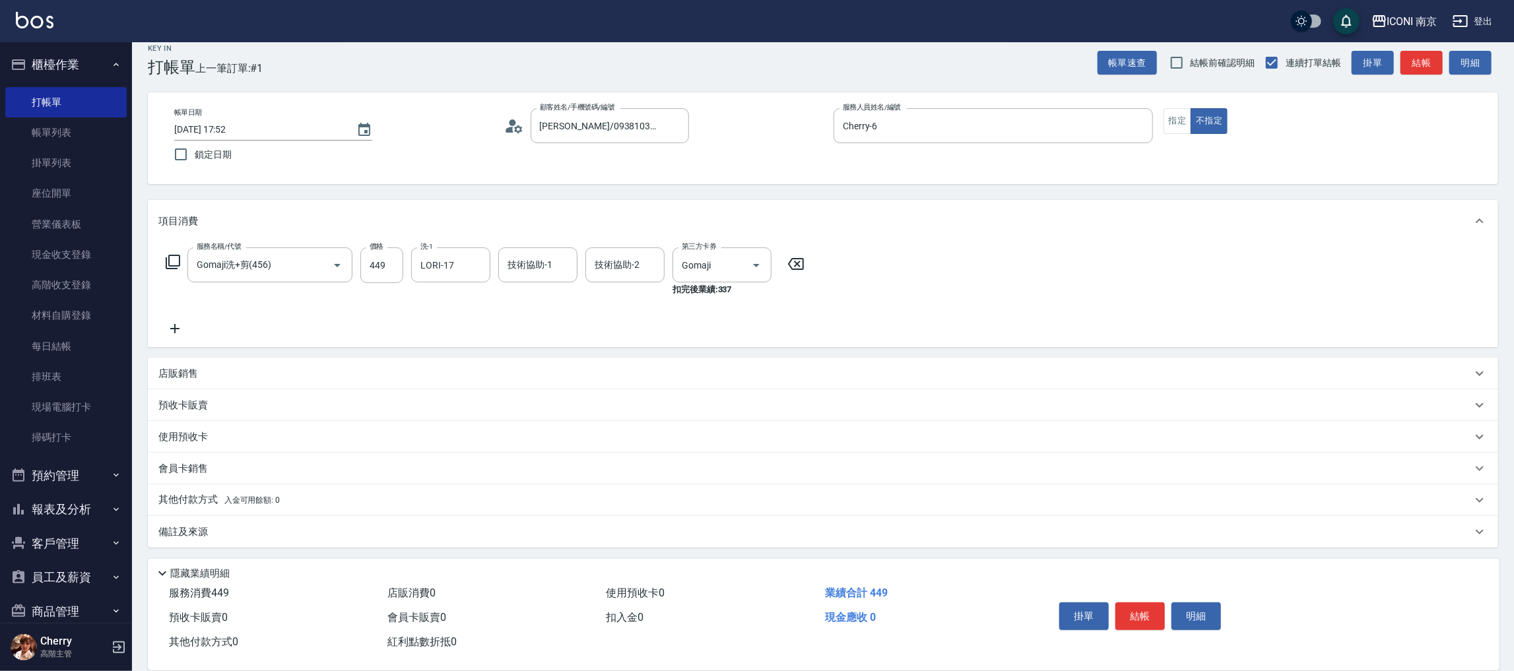
click at [236, 534] on div "備註及來源" at bounding box center [815, 533] width 1314 height 14
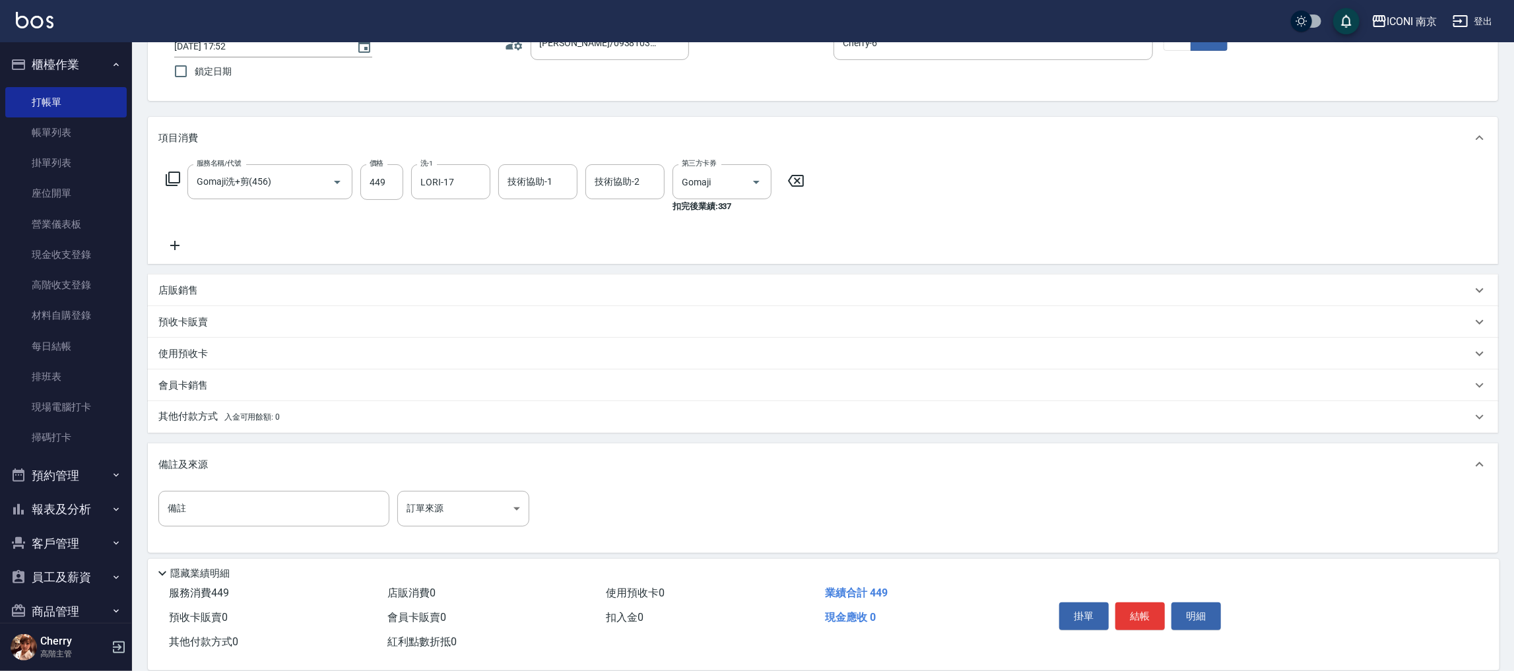
scroll to position [101, 0]
drag, startPoint x: 487, startPoint y: 527, endPoint x: 512, endPoint y: 504, distance: 34.2
click at [496, 519] on div "備註 備註 訂單來源 ​ 訂單來源" at bounding box center [823, 512] width 1330 height 51
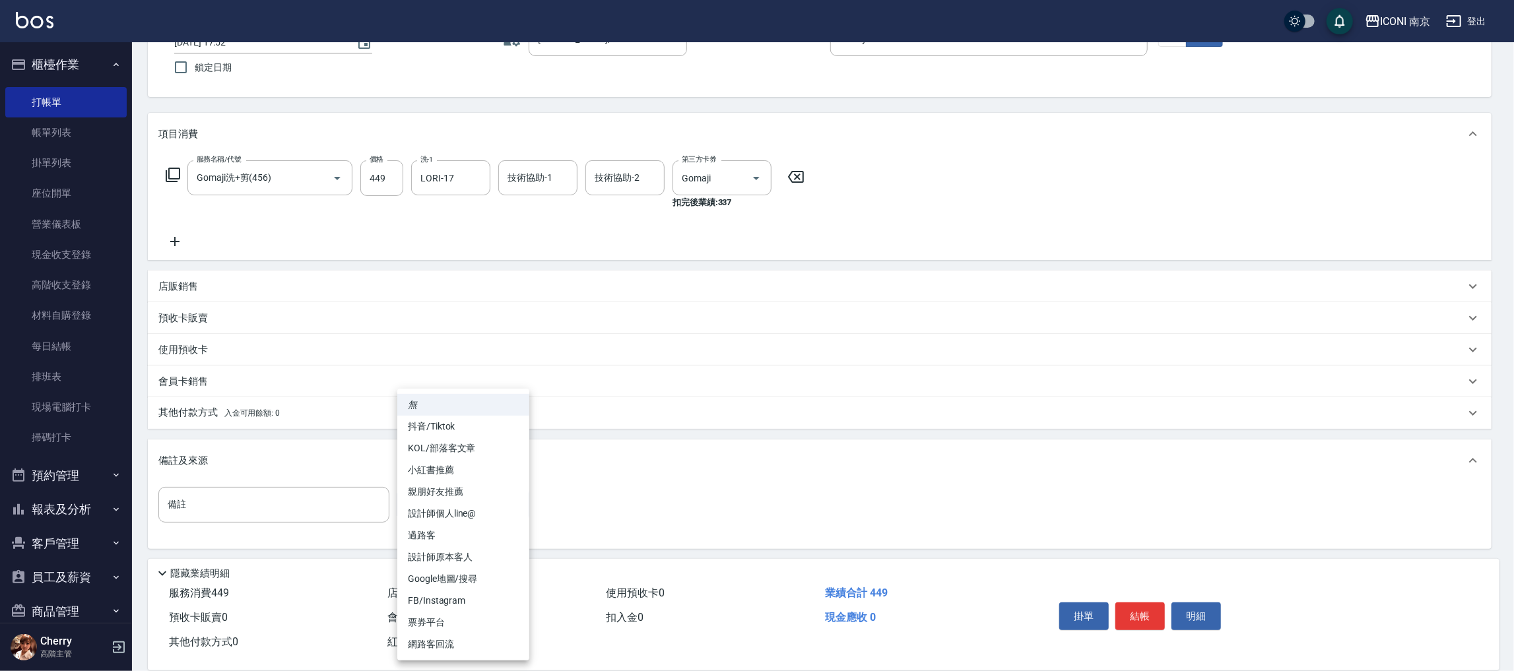
click at [512, 504] on body "ICONI 南京 登出 櫃檯作業 打帳單 帳單列表 掛單列表 座位開單 營業儀表板 現金收支登錄 高階收支登錄 材料自購登錄 每日結帳 排班表 現場電腦打卡 …" at bounding box center [757, 286] width 1514 height 774
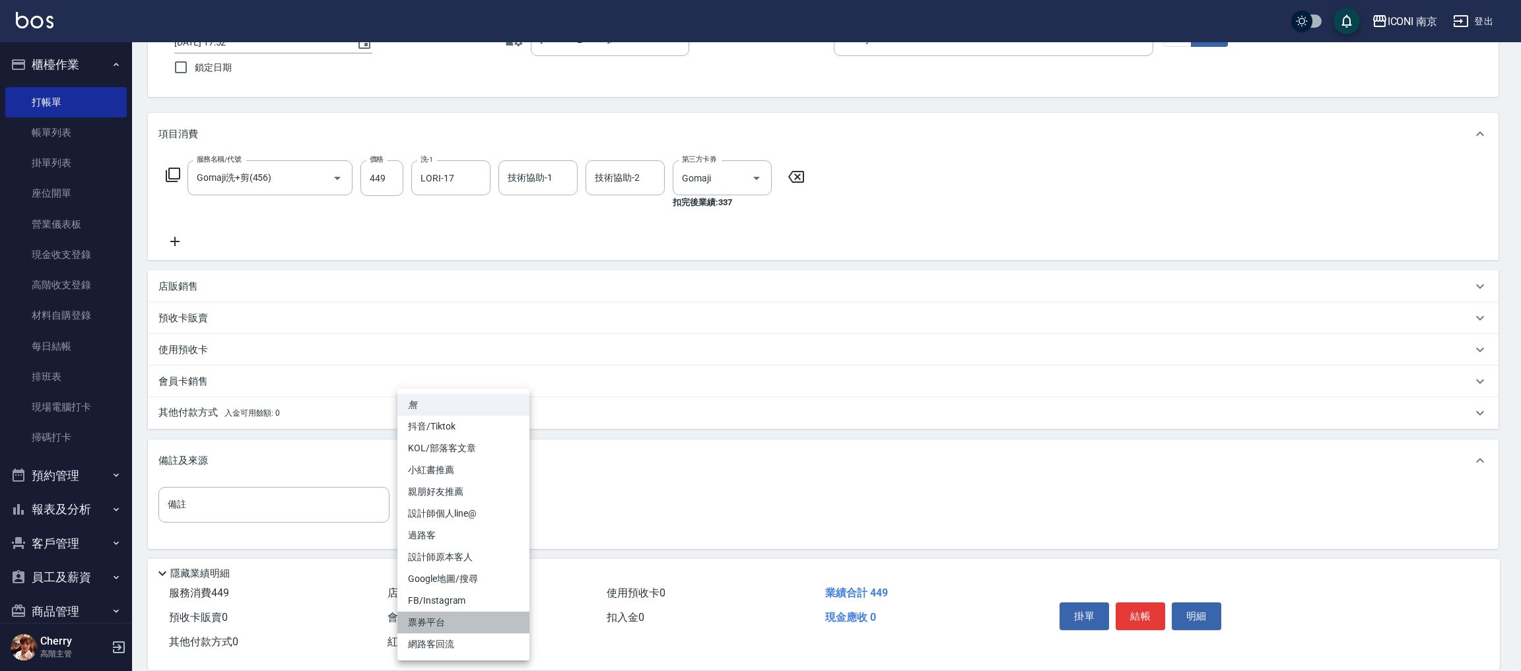
click at [458, 626] on li "票券平台" at bounding box center [463, 623] width 132 height 22
type input "票券平台"
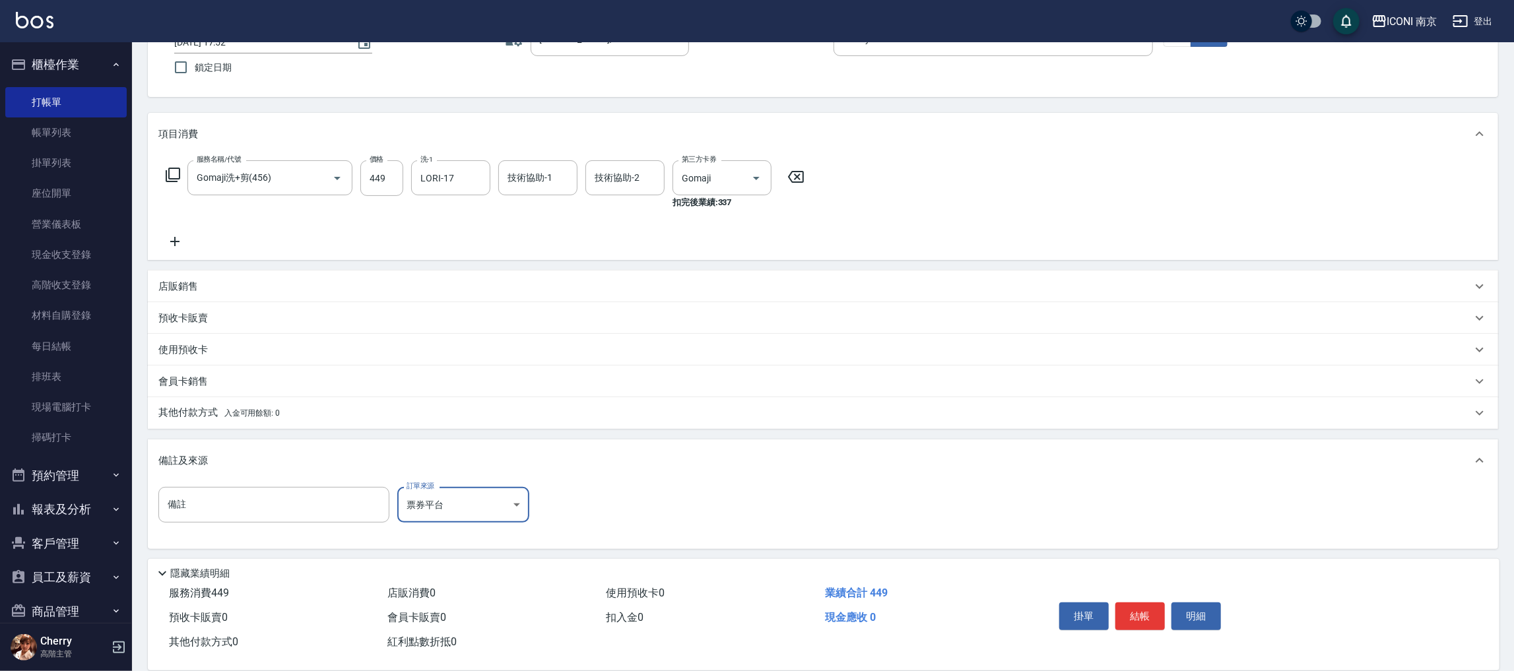
drag, startPoint x: 1140, startPoint y: 612, endPoint x: 1122, endPoint y: 602, distance: 21.0
click at [1139, 613] on button "結帳" at bounding box center [1141, 617] width 50 height 28
type input "[DATE] 17:53"
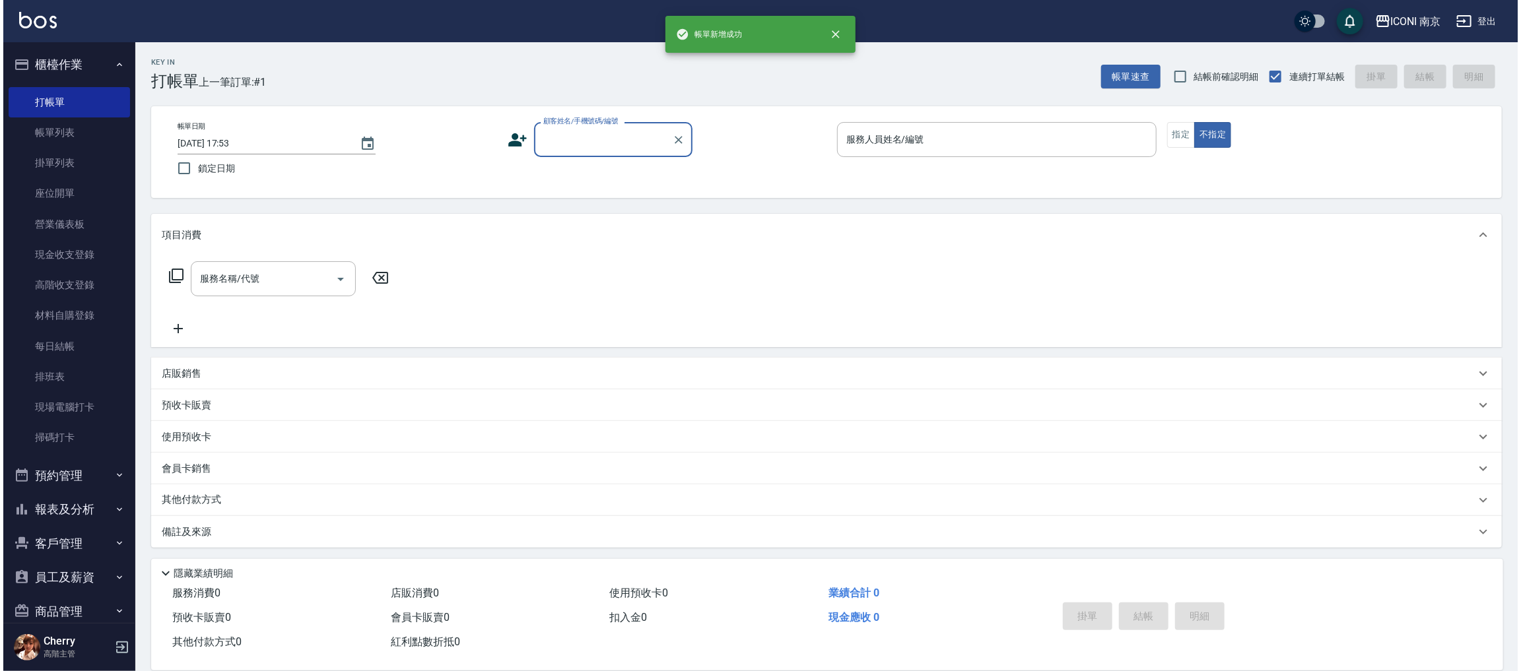
scroll to position [0, 0]
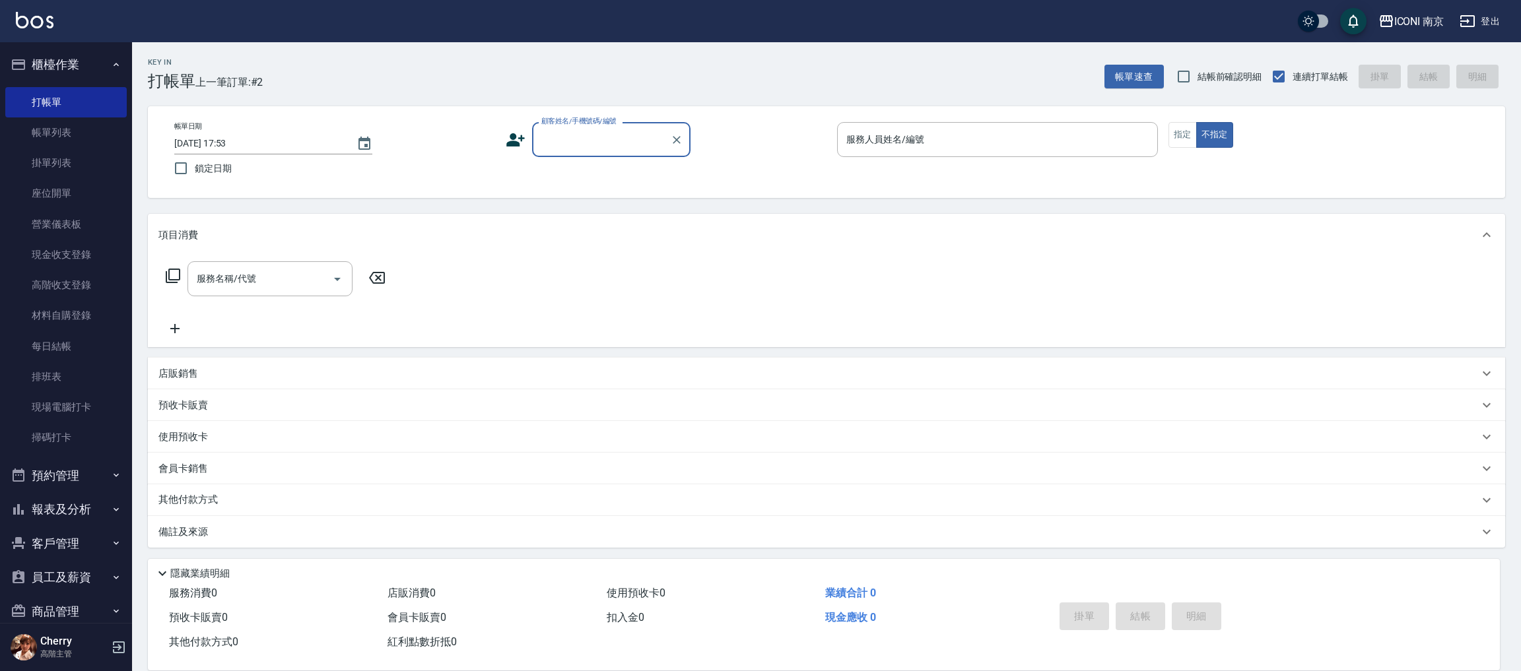
click at [65, 498] on button "報表及分析" at bounding box center [65, 509] width 121 height 34
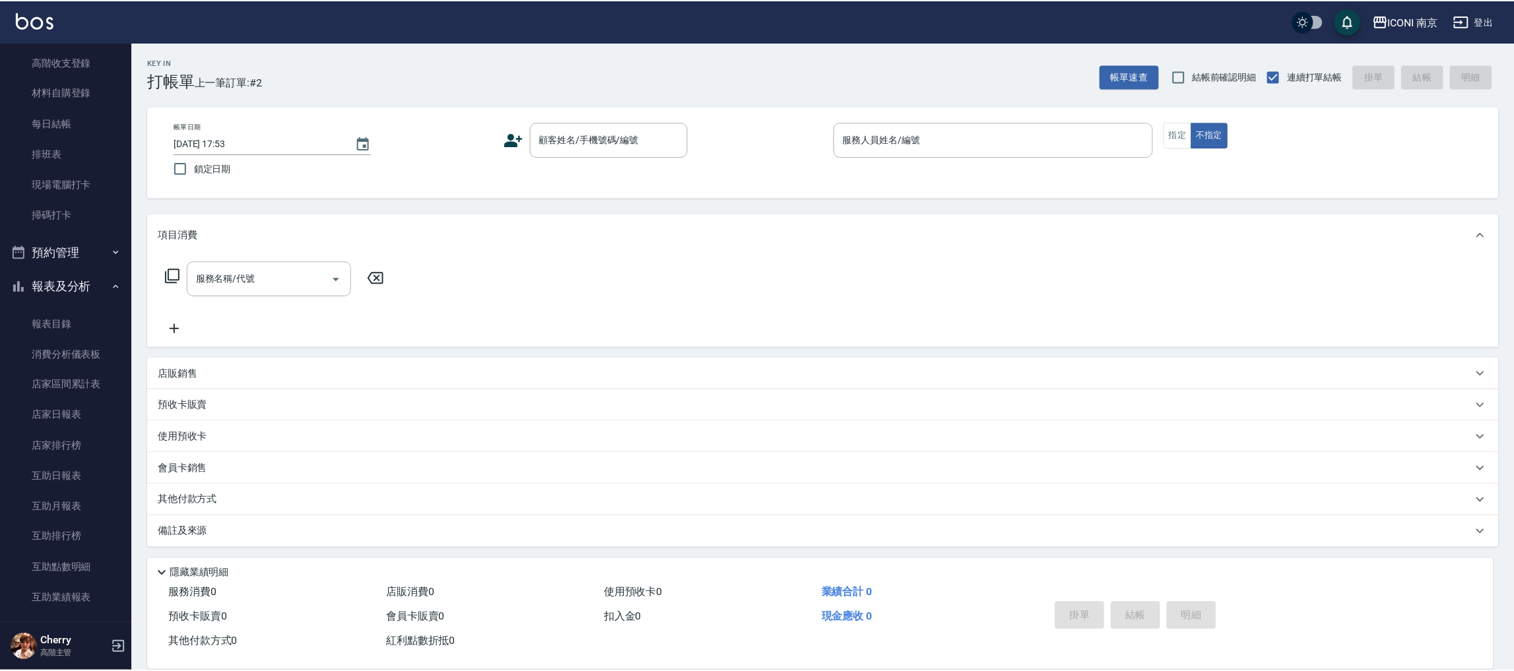
scroll to position [396, 0]
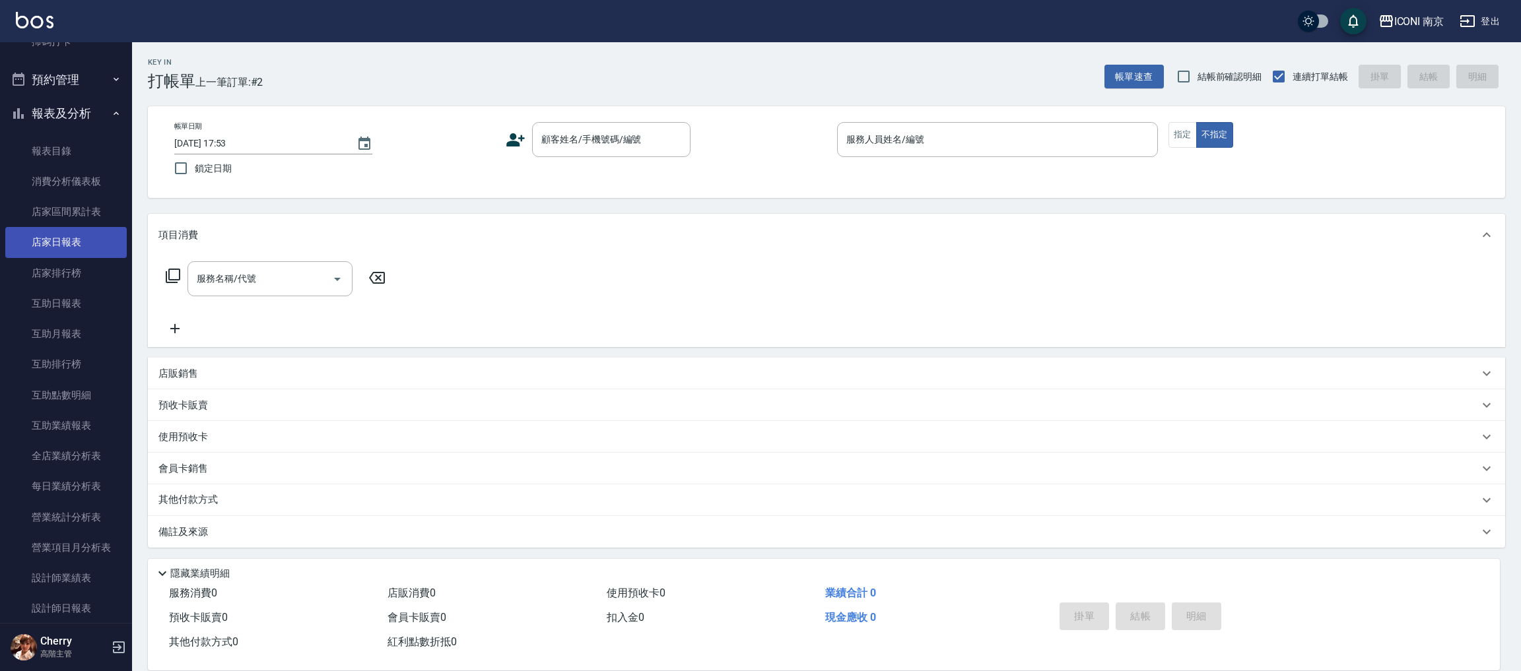
click at [57, 242] on link "店家日報表" at bounding box center [65, 242] width 121 height 30
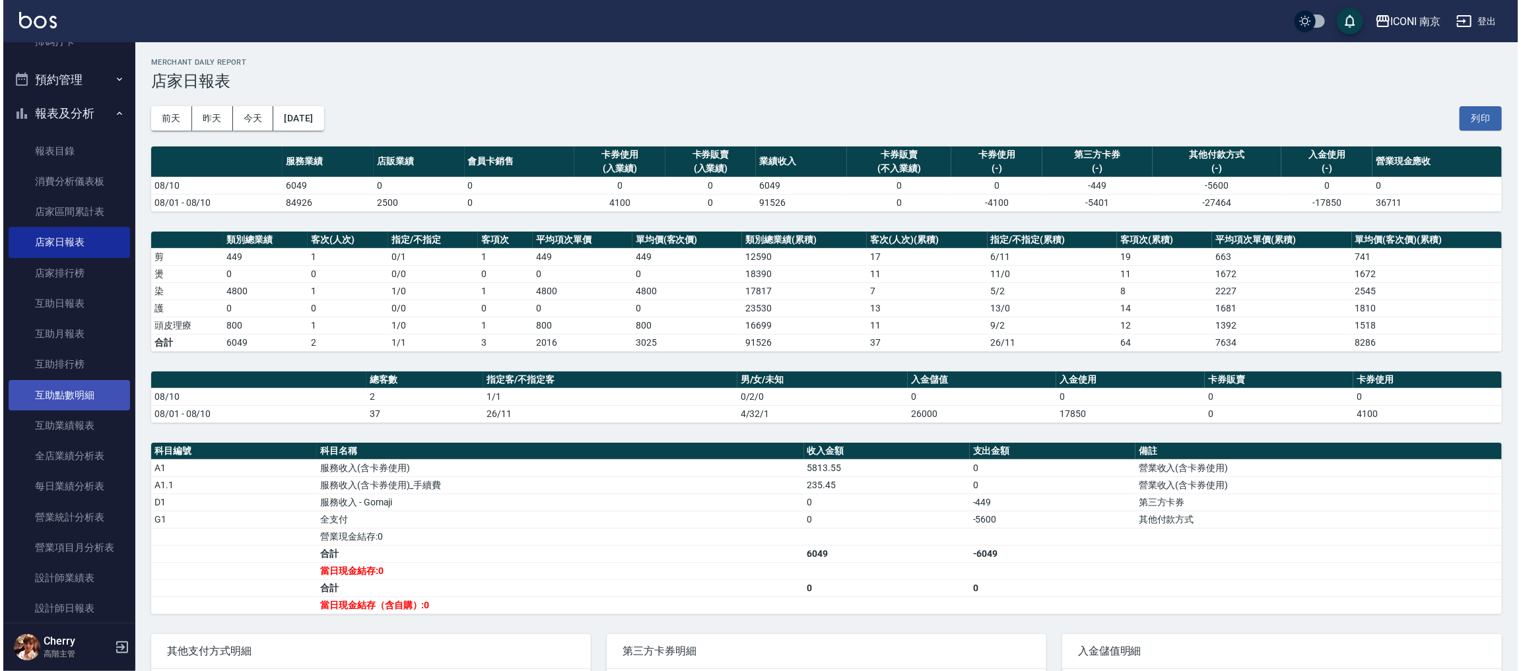
scroll to position [594, 0]
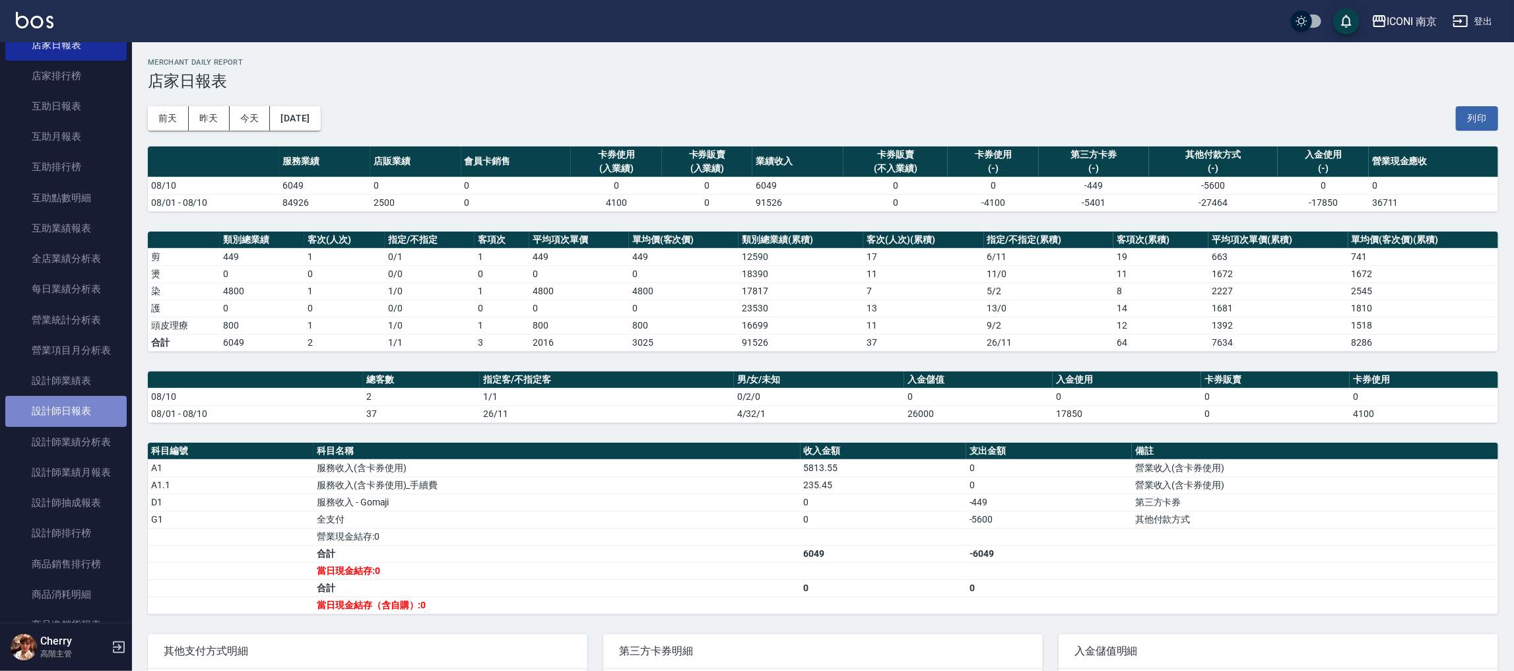
click at [75, 410] on link "設計師日報表" at bounding box center [65, 411] width 121 height 30
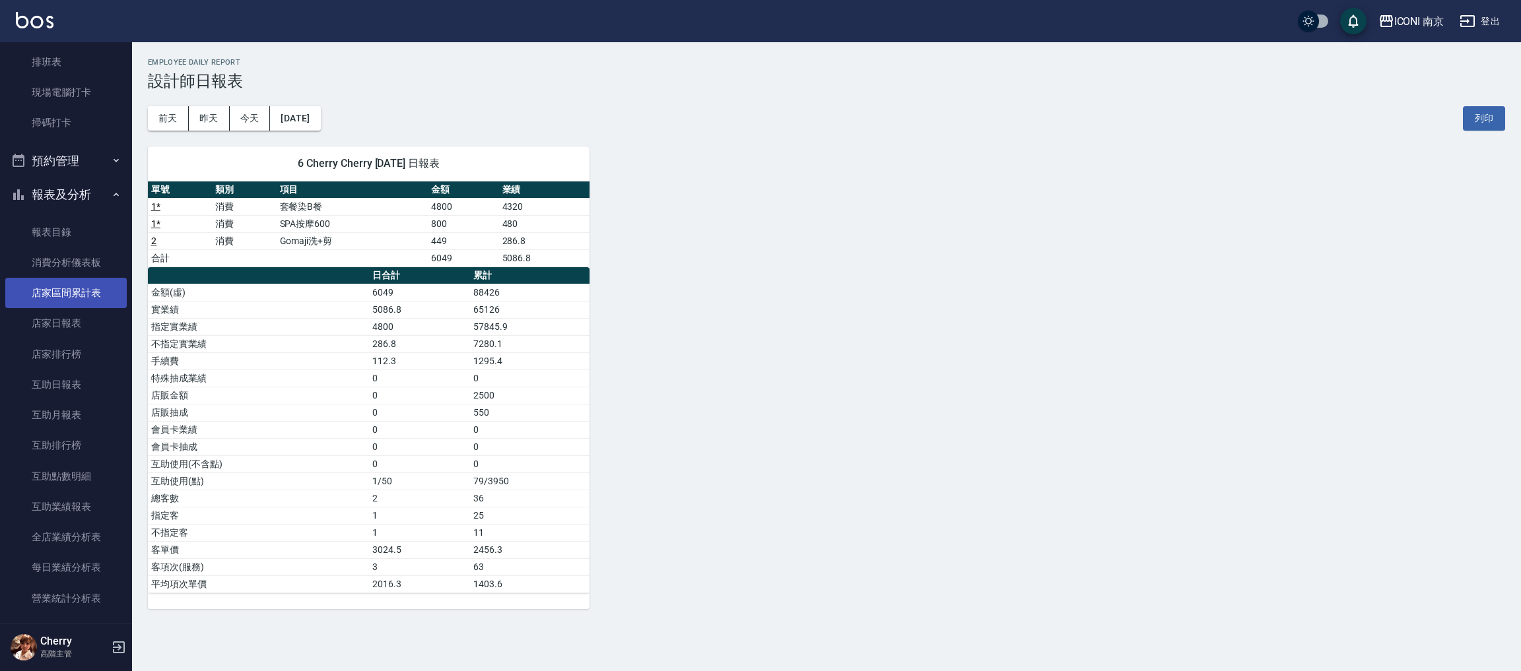
scroll to position [296, 0]
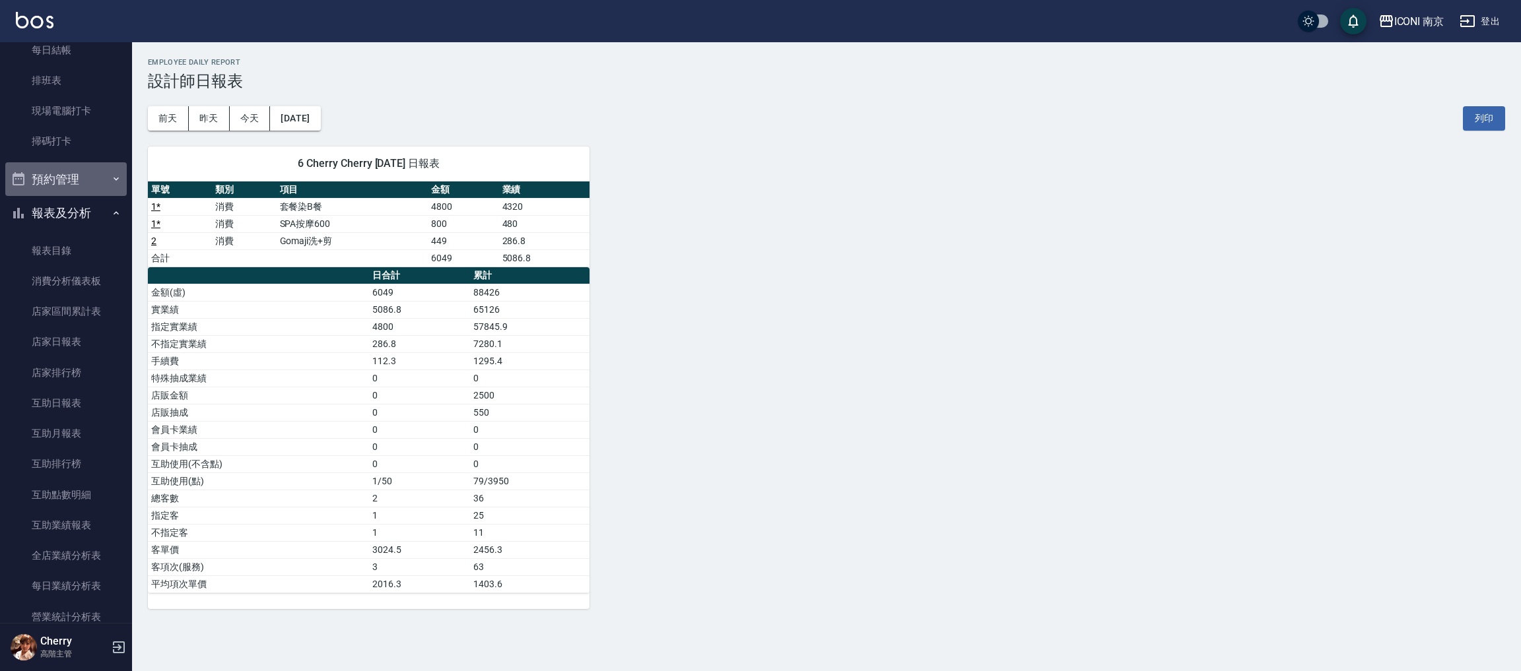
click at [94, 179] on button "預約管理" at bounding box center [65, 179] width 121 height 34
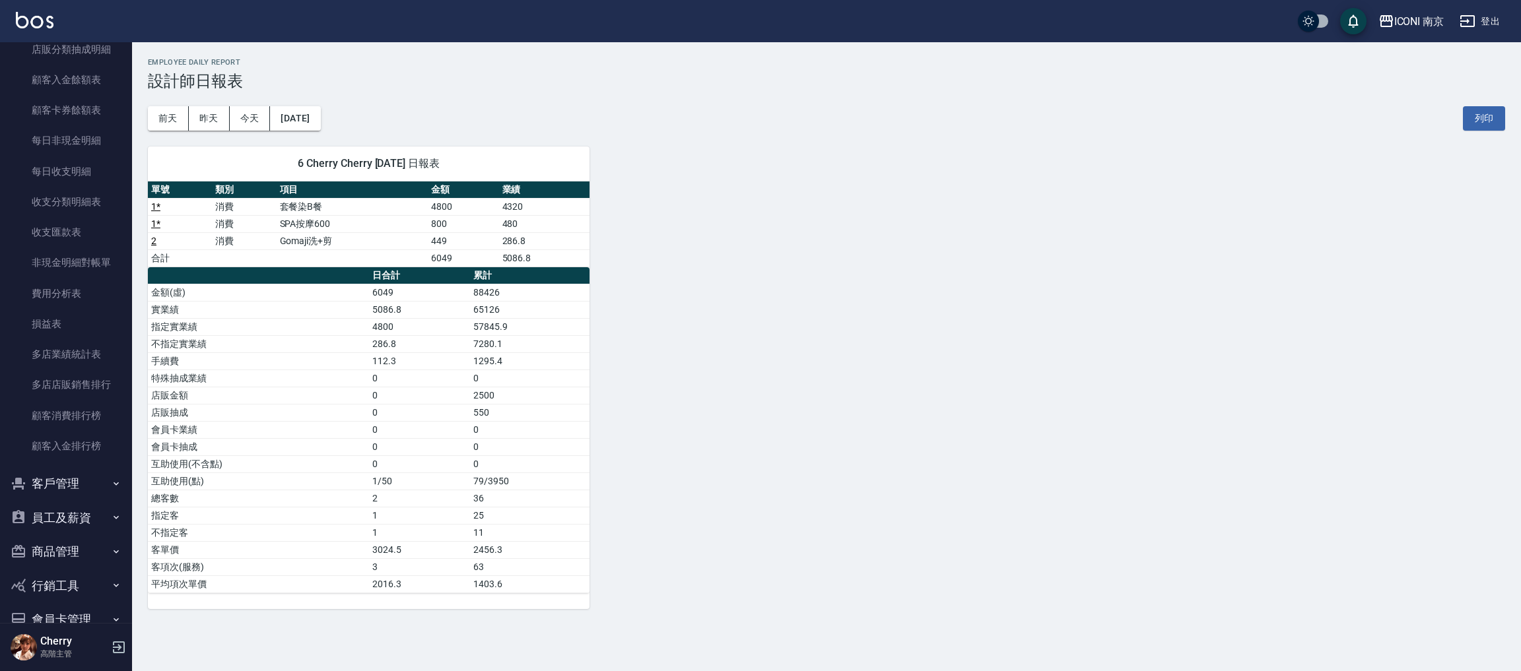
scroll to position [1547, 0]
drag, startPoint x: 52, startPoint y: 410, endPoint x: 58, endPoint y: 416, distance: 8.4
click at [56, 414] on button "客戶管理" at bounding box center [65, 422] width 121 height 34
click at [73, 454] on link "客戶列表" at bounding box center [65, 459] width 121 height 30
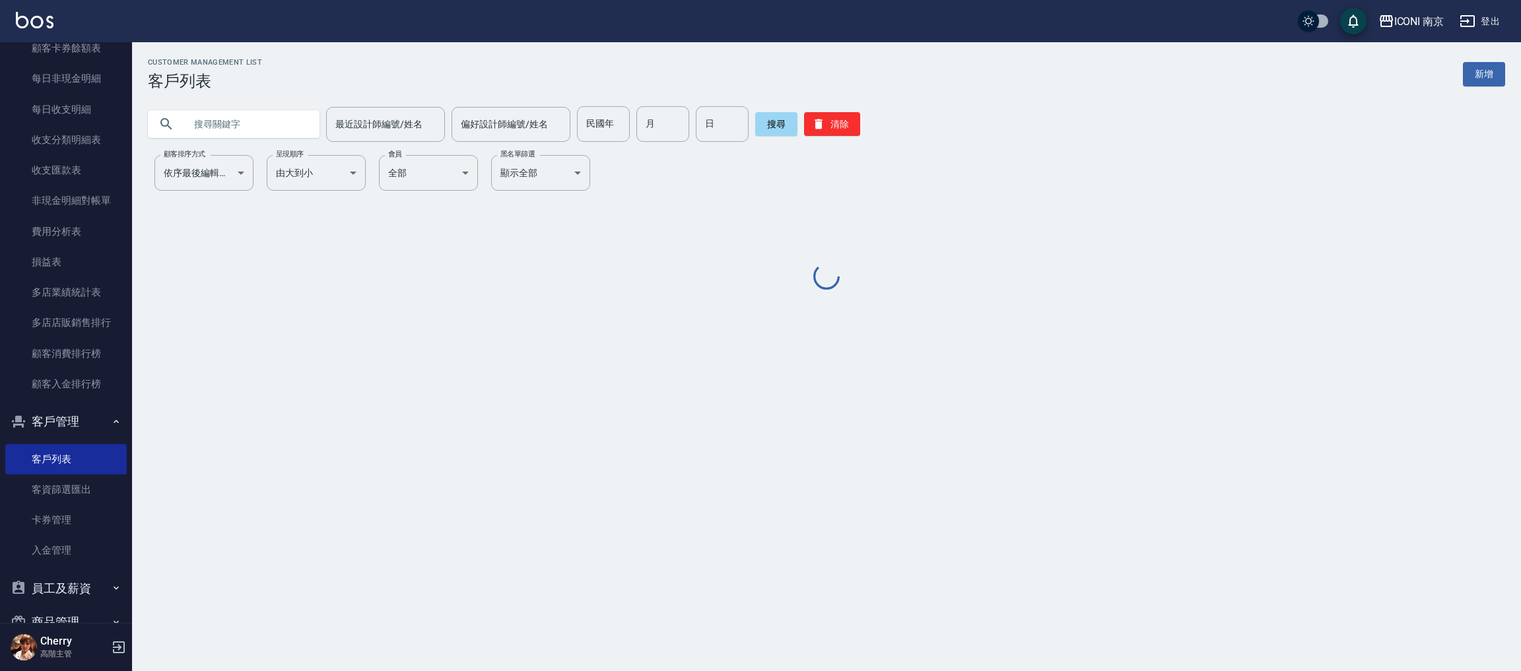
click at [259, 127] on input "text" at bounding box center [247, 124] width 124 height 36
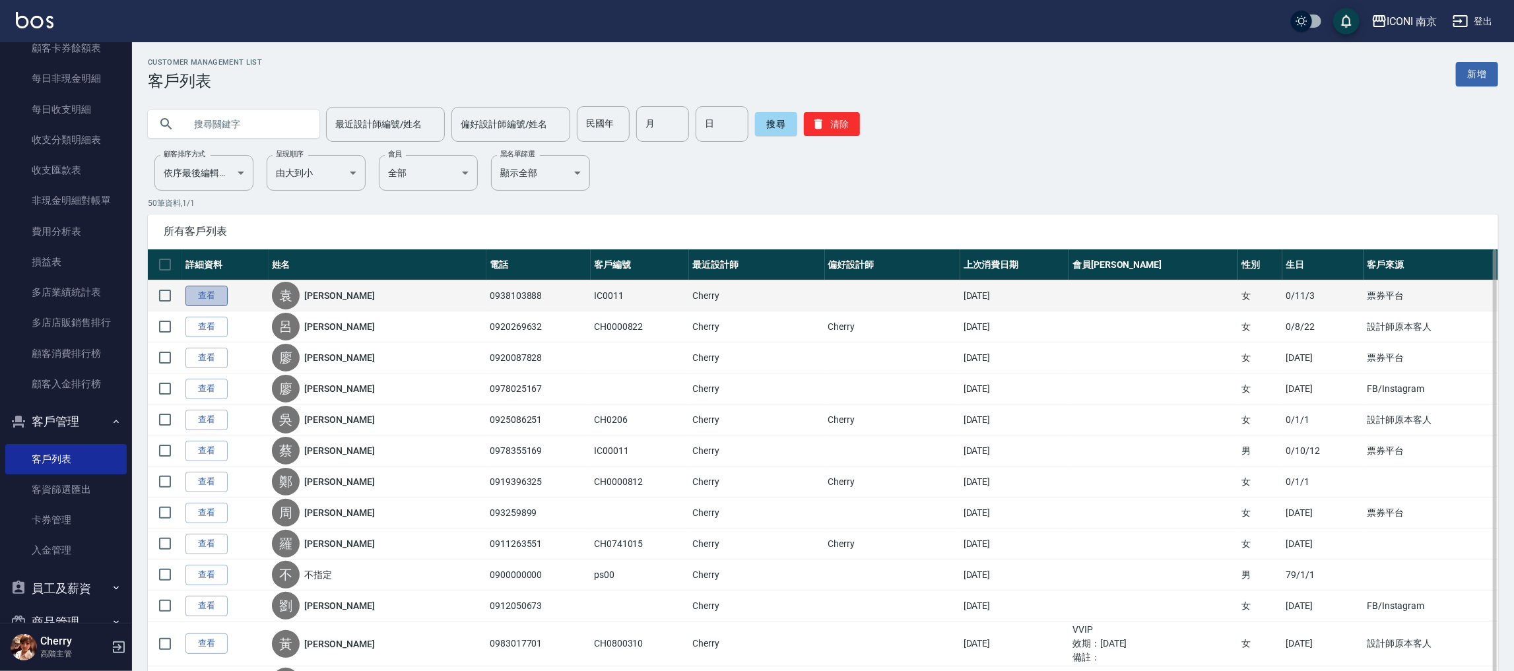
click at [213, 304] on link "查看" at bounding box center [207, 296] width 42 height 20
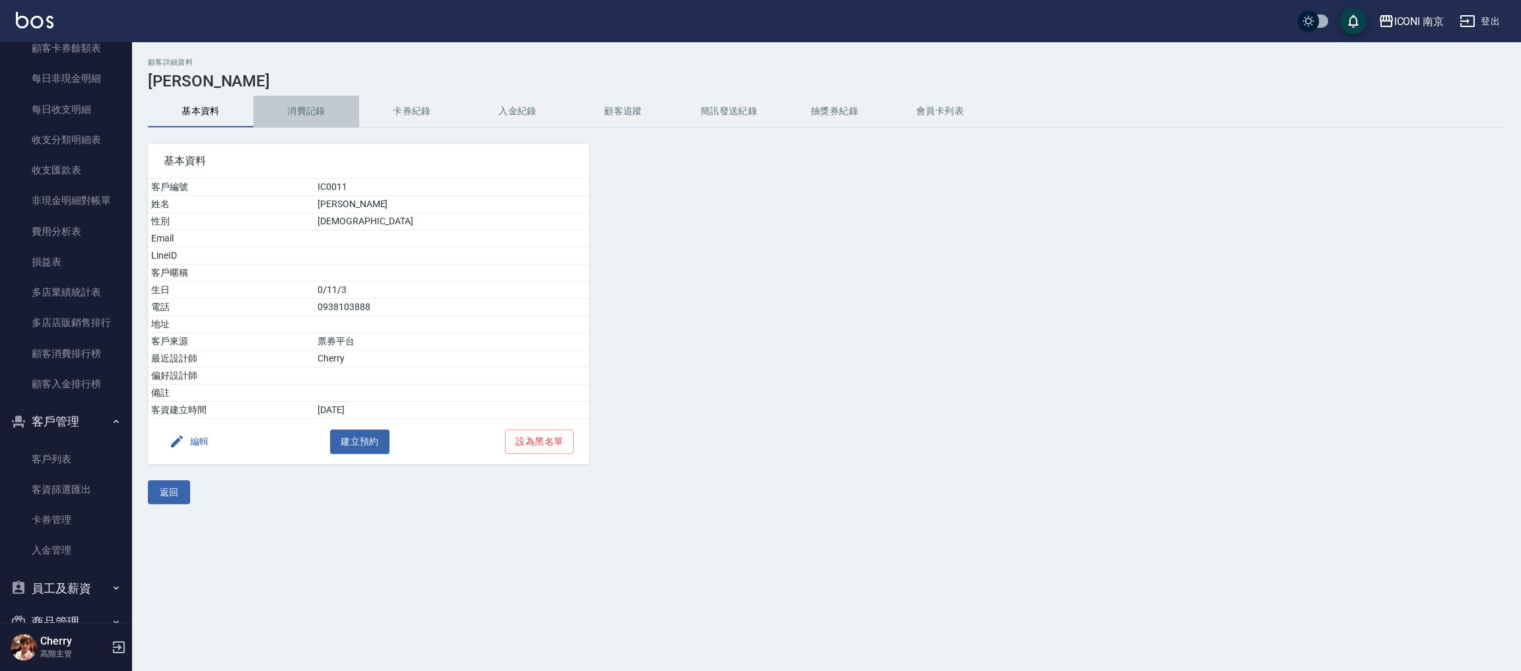
click at [310, 108] on button "消費記錄" at bounding box center [307, 112] width 106 height 32
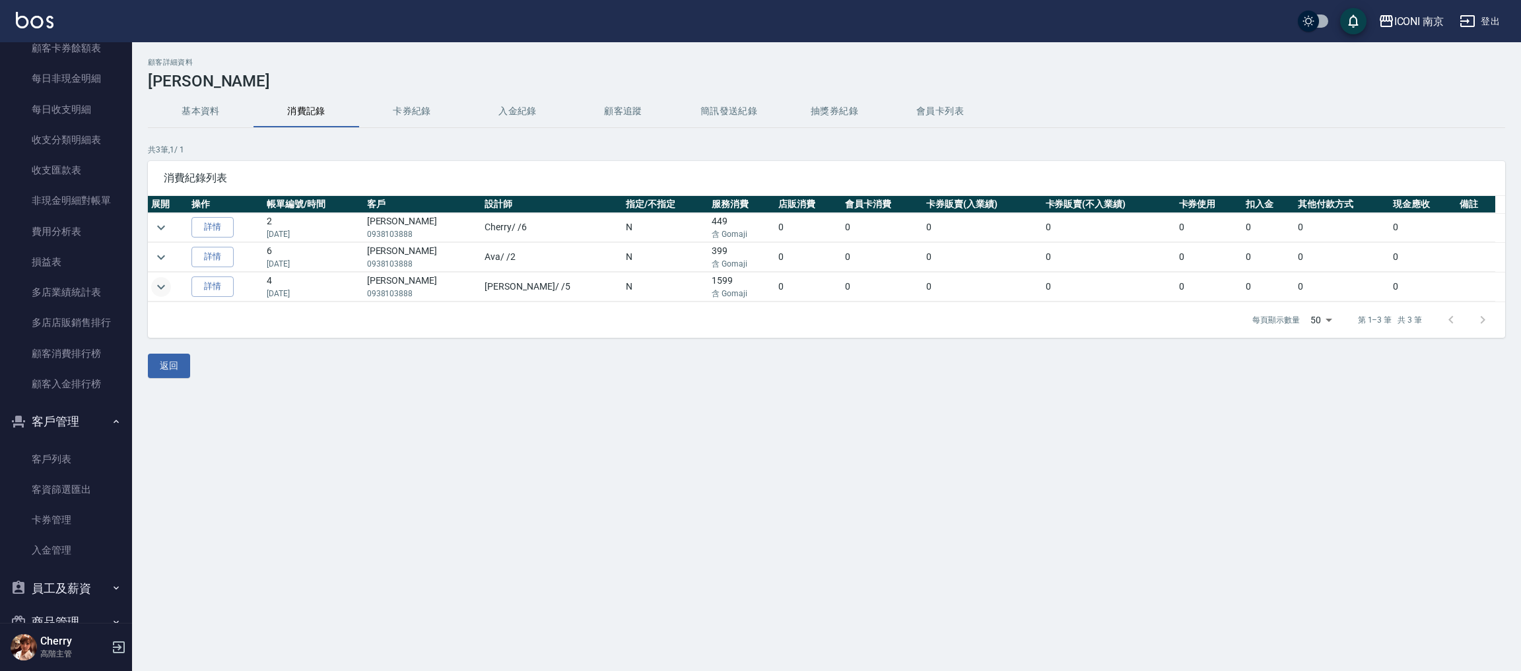
click at [160, 286] on icon "expand row" at bounding box center [161, 287] width 16 height 16
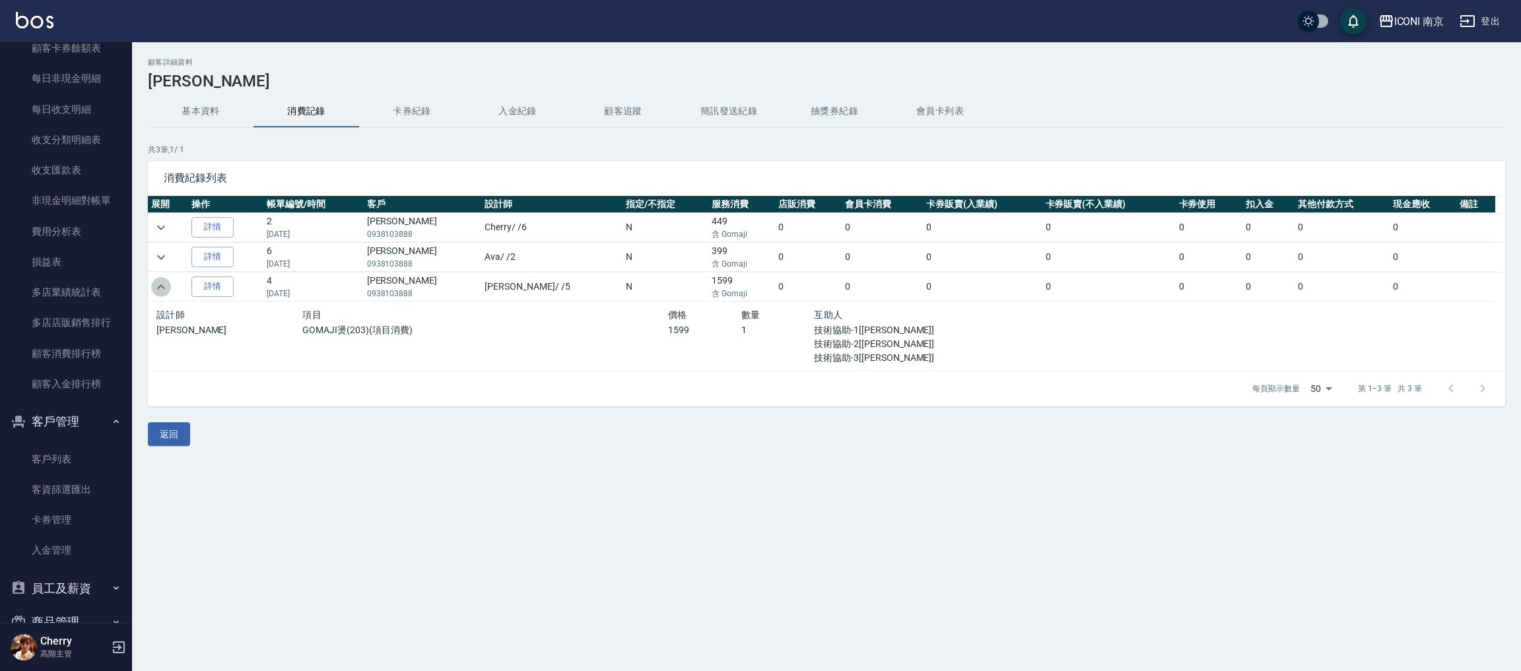
click at [155, 285] on icon "expand row" at bounding box center [161, 287] width 16 height 16
